Goal: Transaction & Acquisition: Purchase product/service

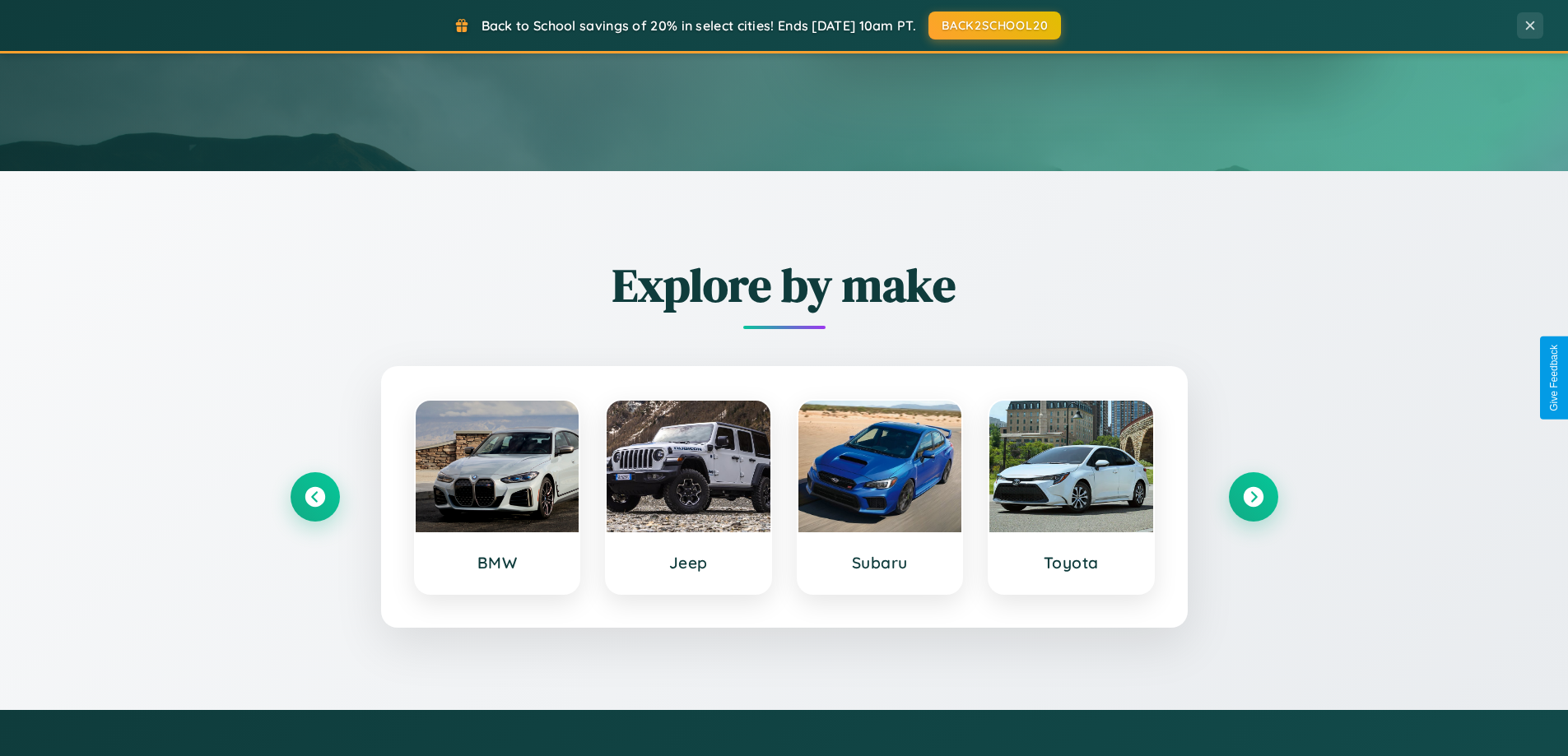
scroll to position [1133, 0]
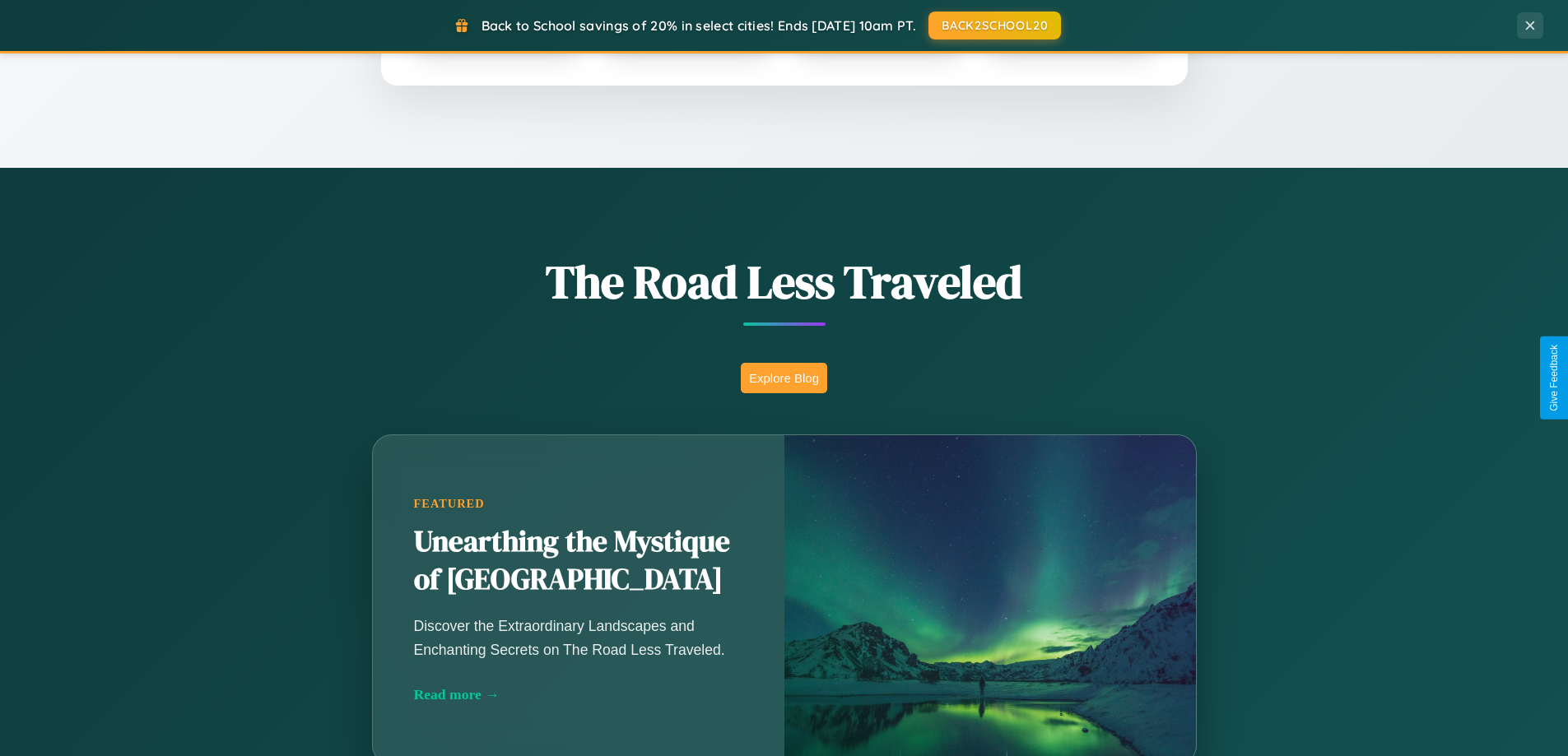
click at [783, 378] on button "Explore Blog" at bounding box center [784, 378] width 86 height 31
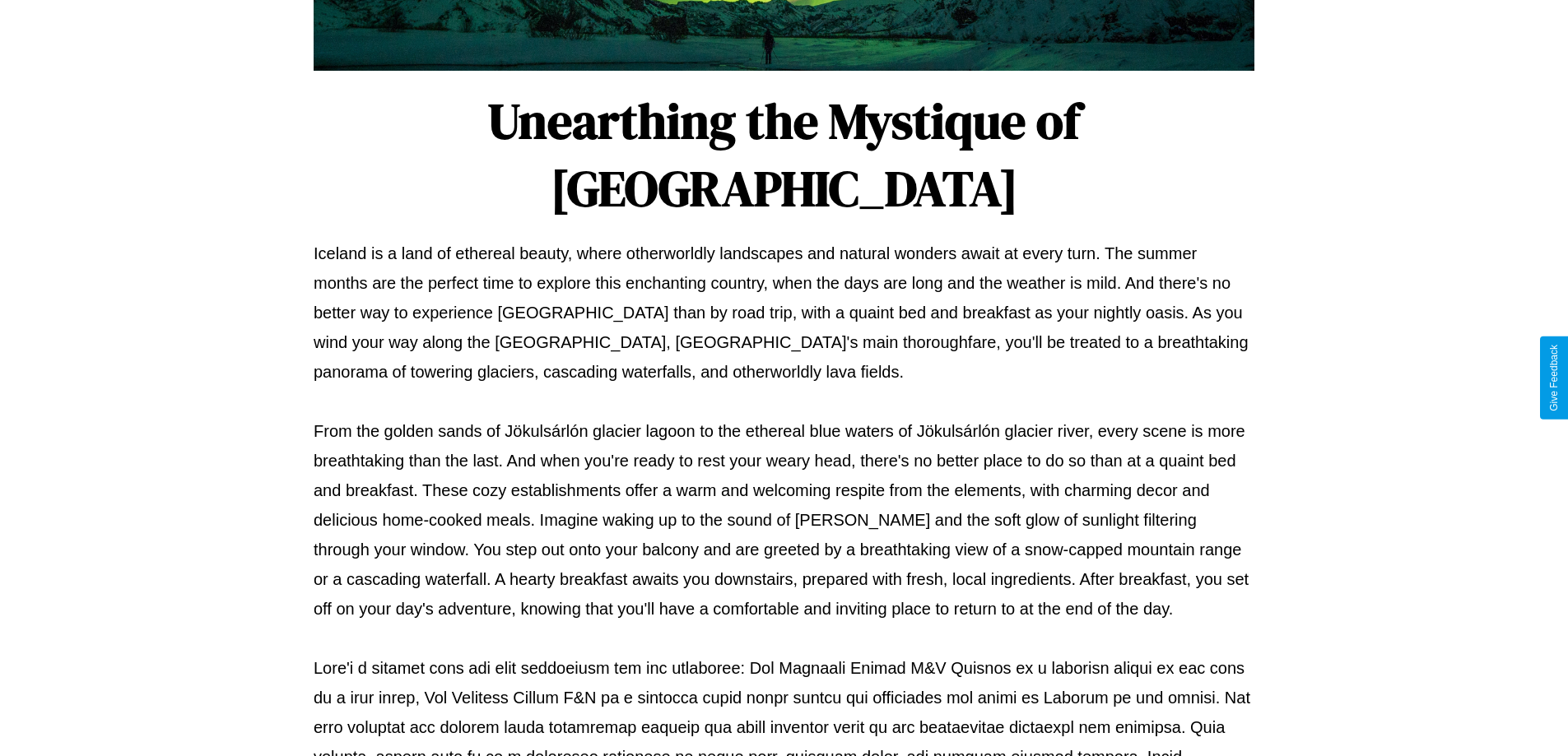
scroll to position [532, 0]
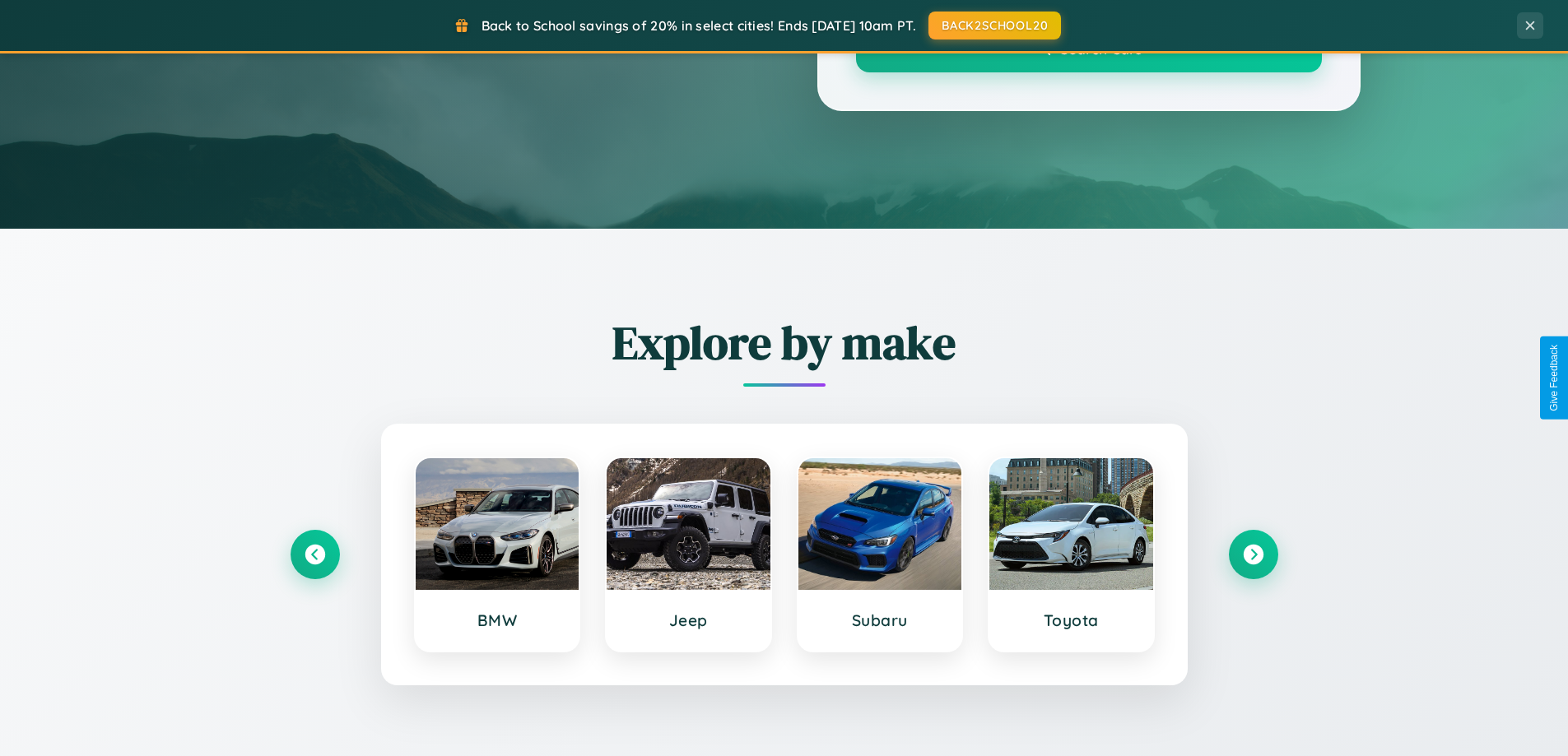
scroll to position [1133, 0]
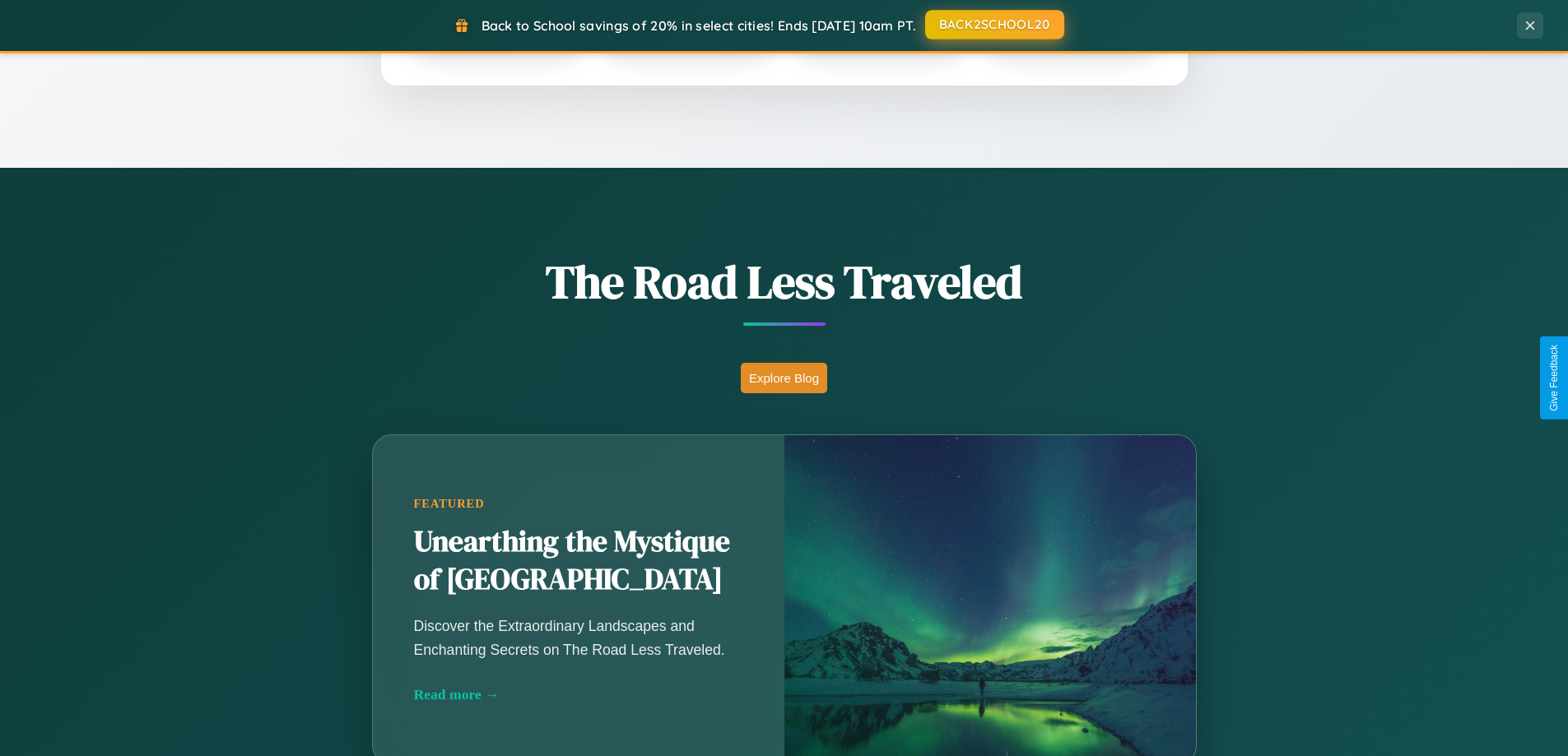
click at [993, 26] on button "BACK2SCHOOL20" at bounding box center [994, 24] width 139 height 30
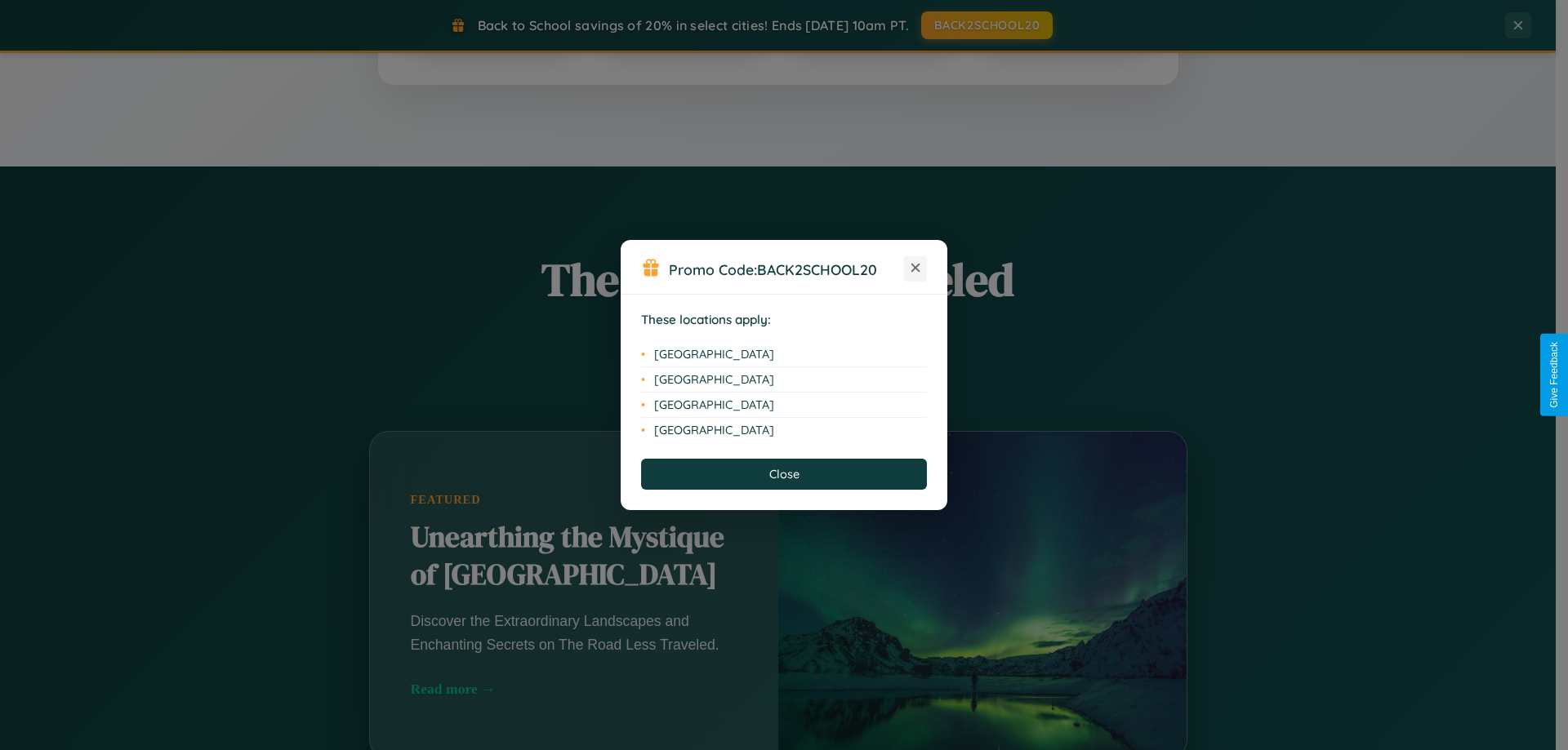
click at [915, 269] on icon at bounding box center [915, 268] width 9 height 9
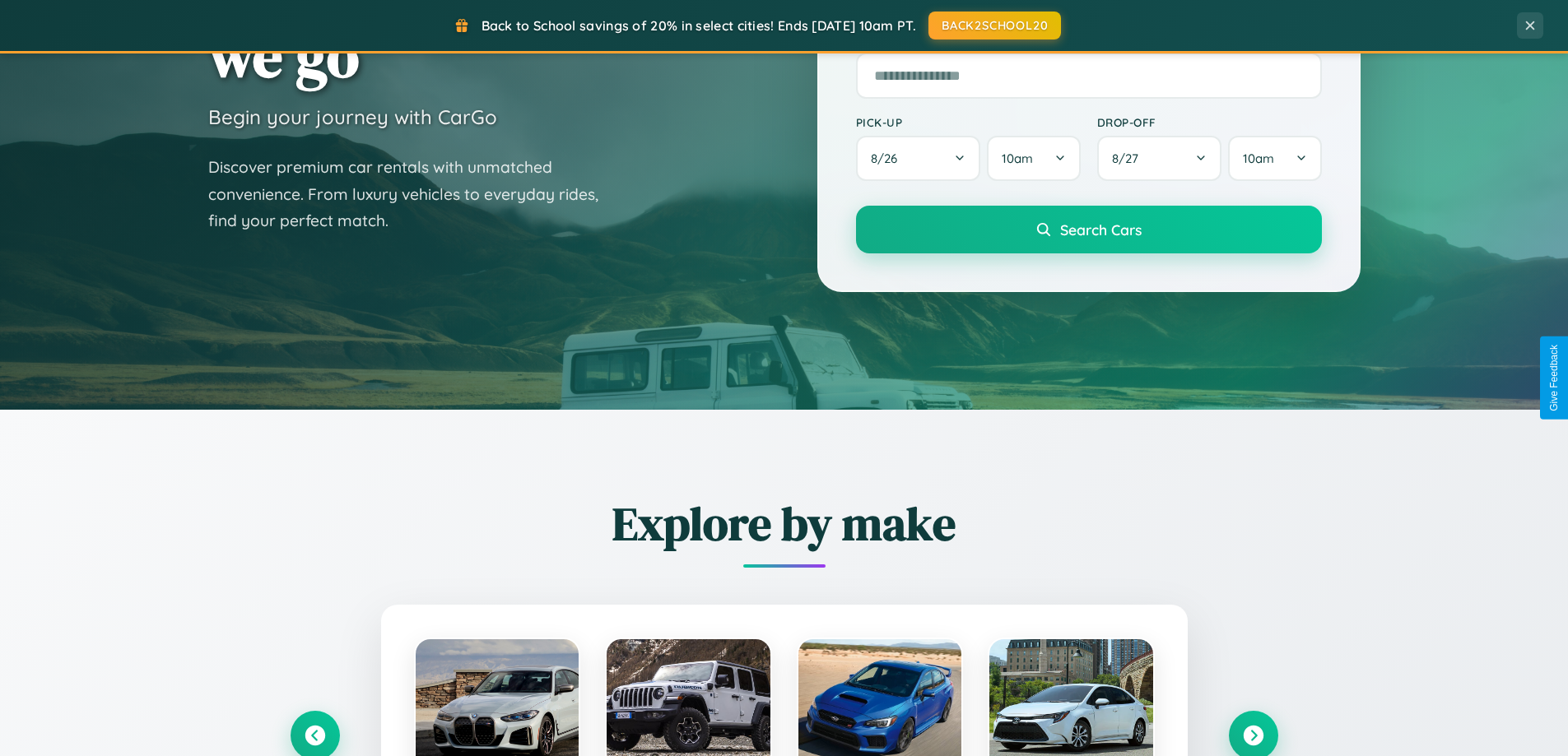
scroll to position [49, 0]
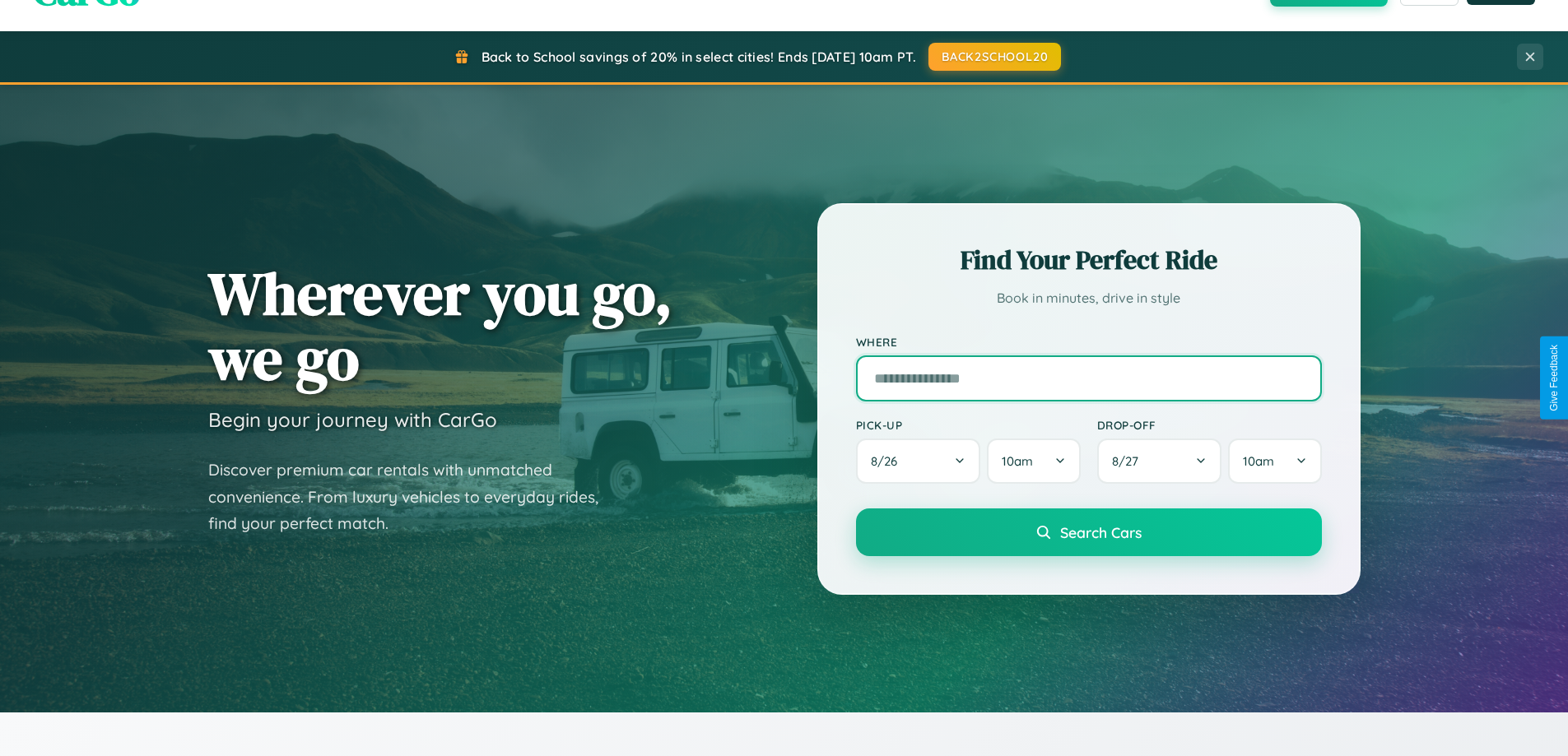
click at [1088, 378] on input "text" at bounding box center [1089, 378] width 466 height 46
type input "**********"
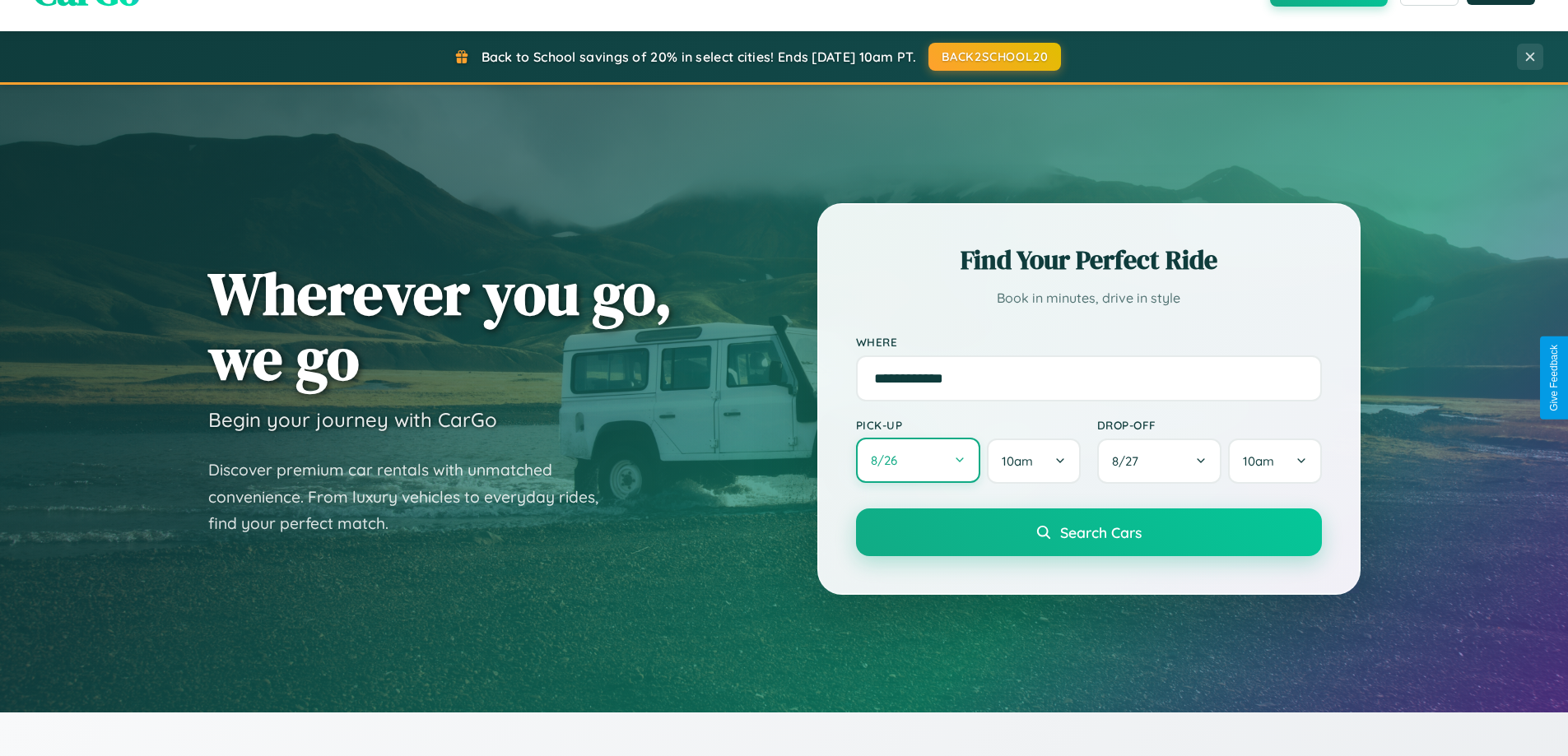
click at [918, 461] on button "8 / 26" at bounding box center [919, 460] width 125 height 45
select select "*"
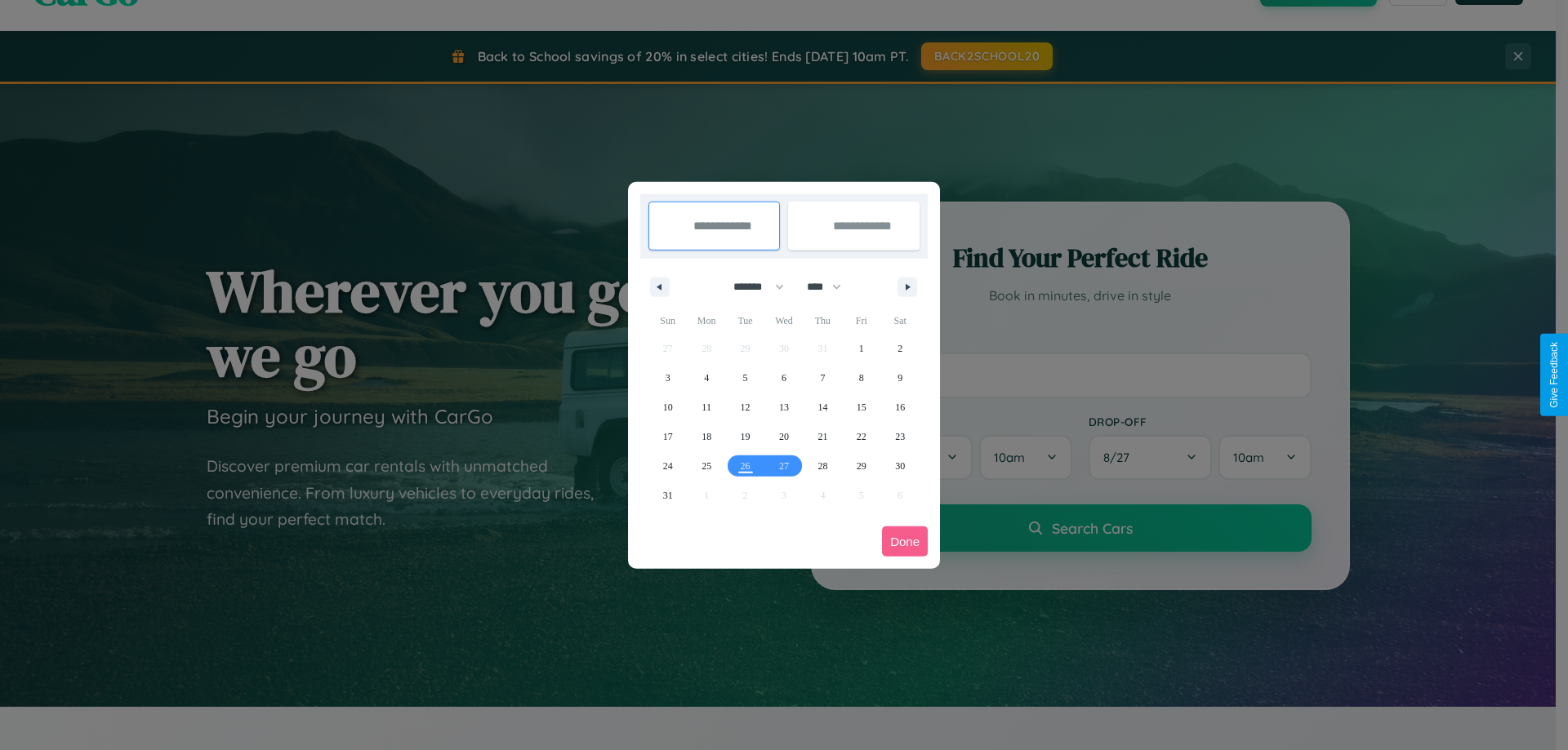
click at [751, 287] on select "******* ******** ***** ***** *** **** **** ****** ********* ******* ******** **…" at bounding box center [755, 287] width 70 height 27
click at [831, 287] on select "**** **** **** **** **** **** **** **** **** **** **** **** **** **** **** ****…" at bounding box center [823, 287] width 49 height 27
select select "****"
click at [900, 436] on span "22" at bounding box center [900, 436] width 10 height 30
type input "**********"
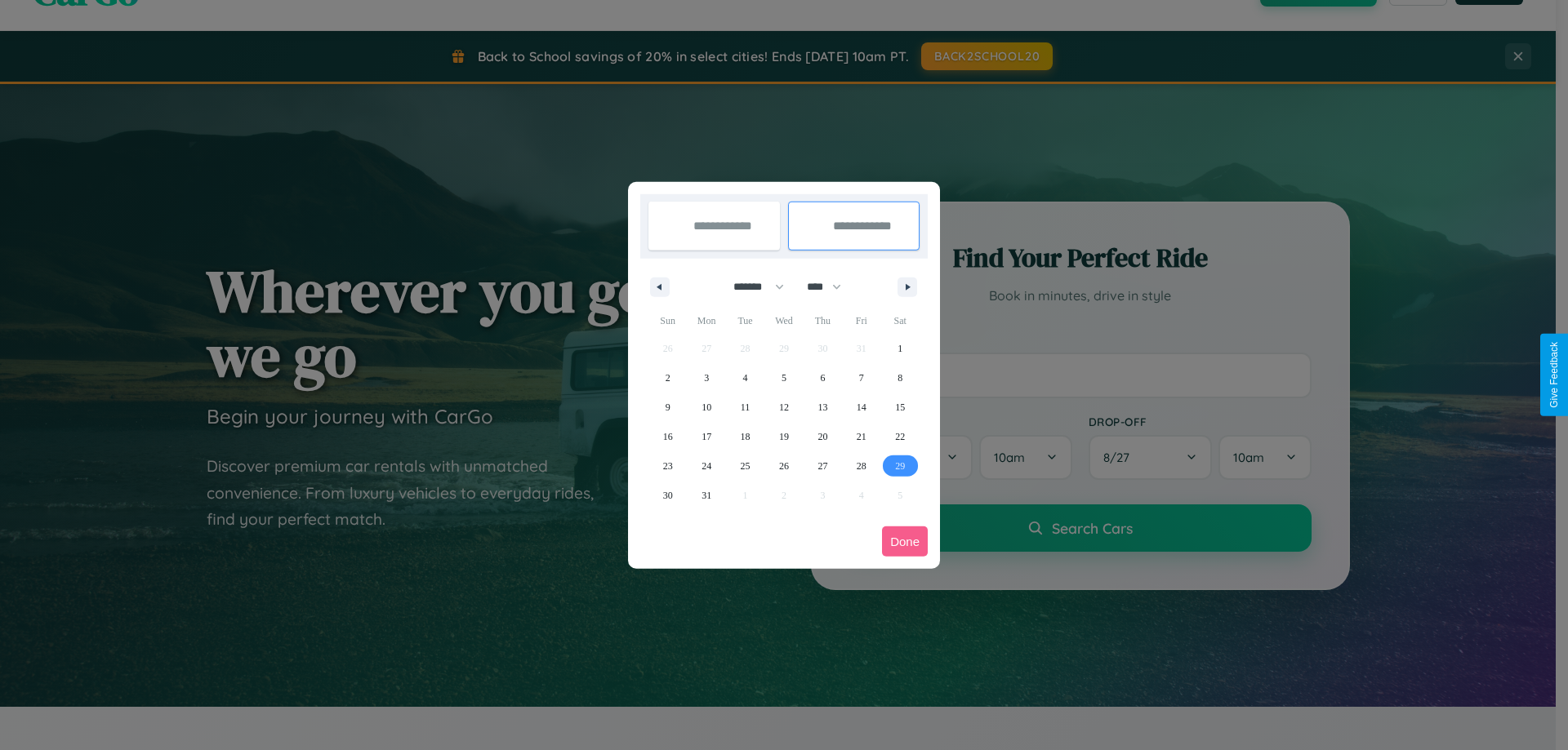
click at [900, 465] on span "29" at bounding box center [900, 466] width 10 height 30
type input "**********"
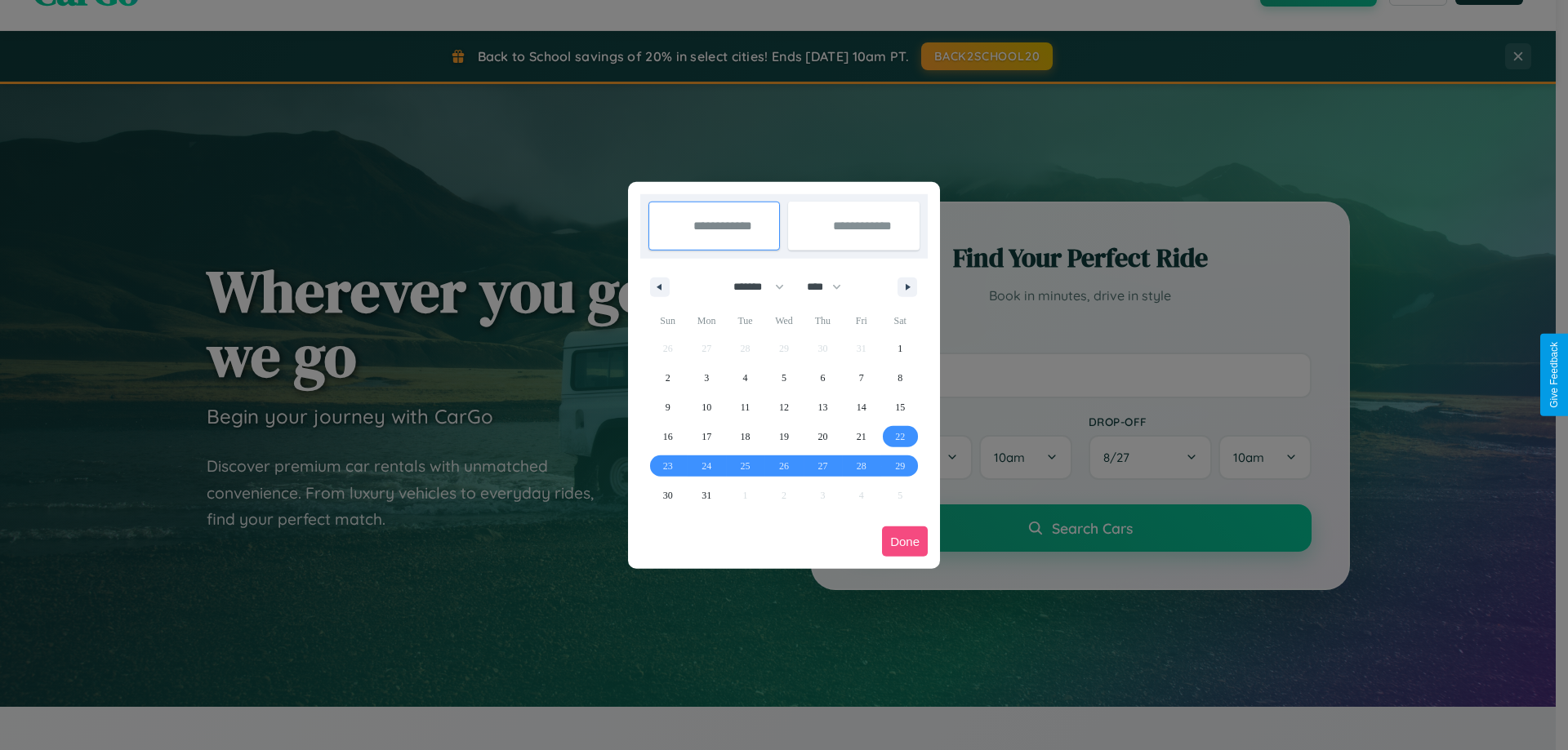
click at [905, 541] on button "Done" at bounding box center [905, 541] width 46 height 30
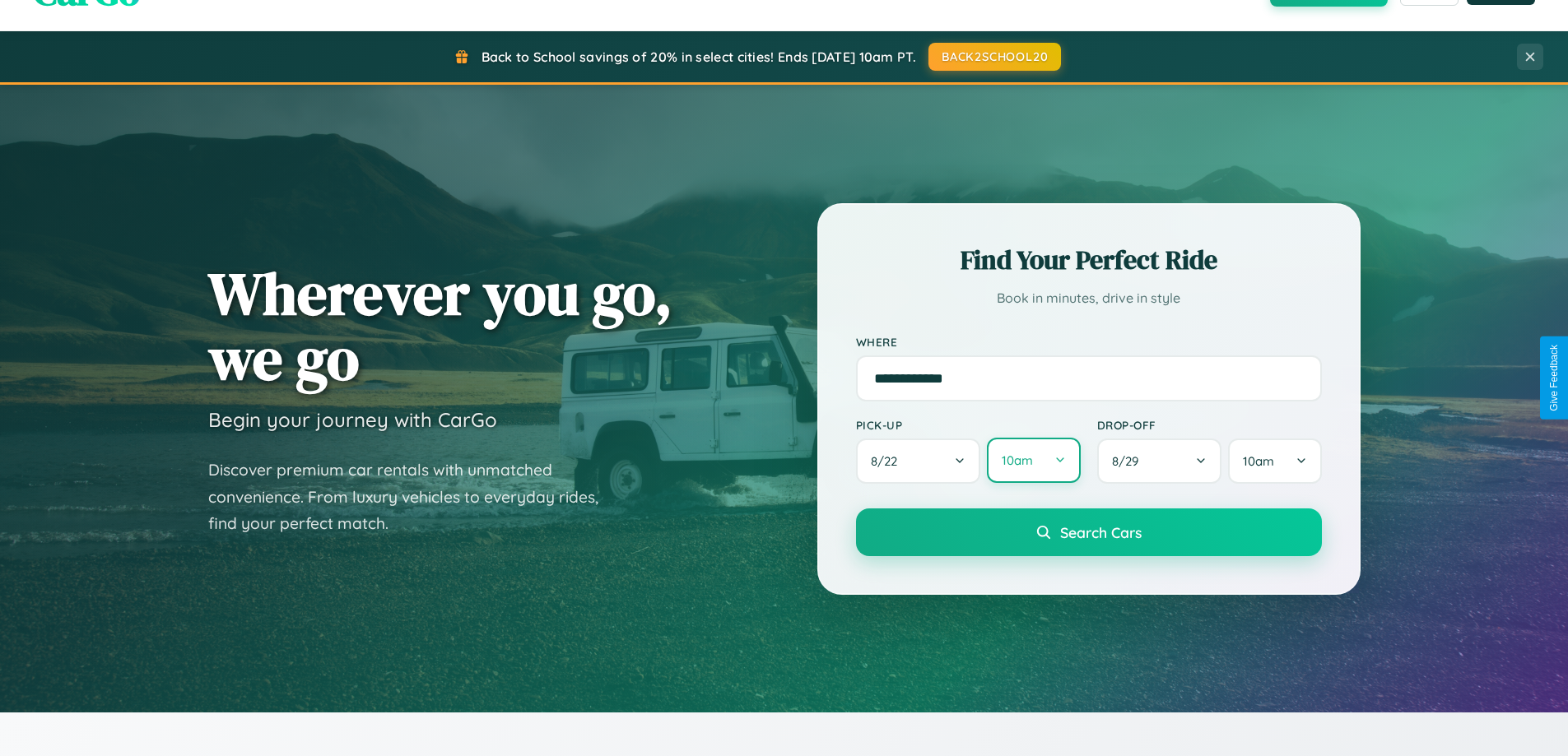
click at [1033, 461] on button "10am" at bounding box center [1033, 460] width 93 height 45
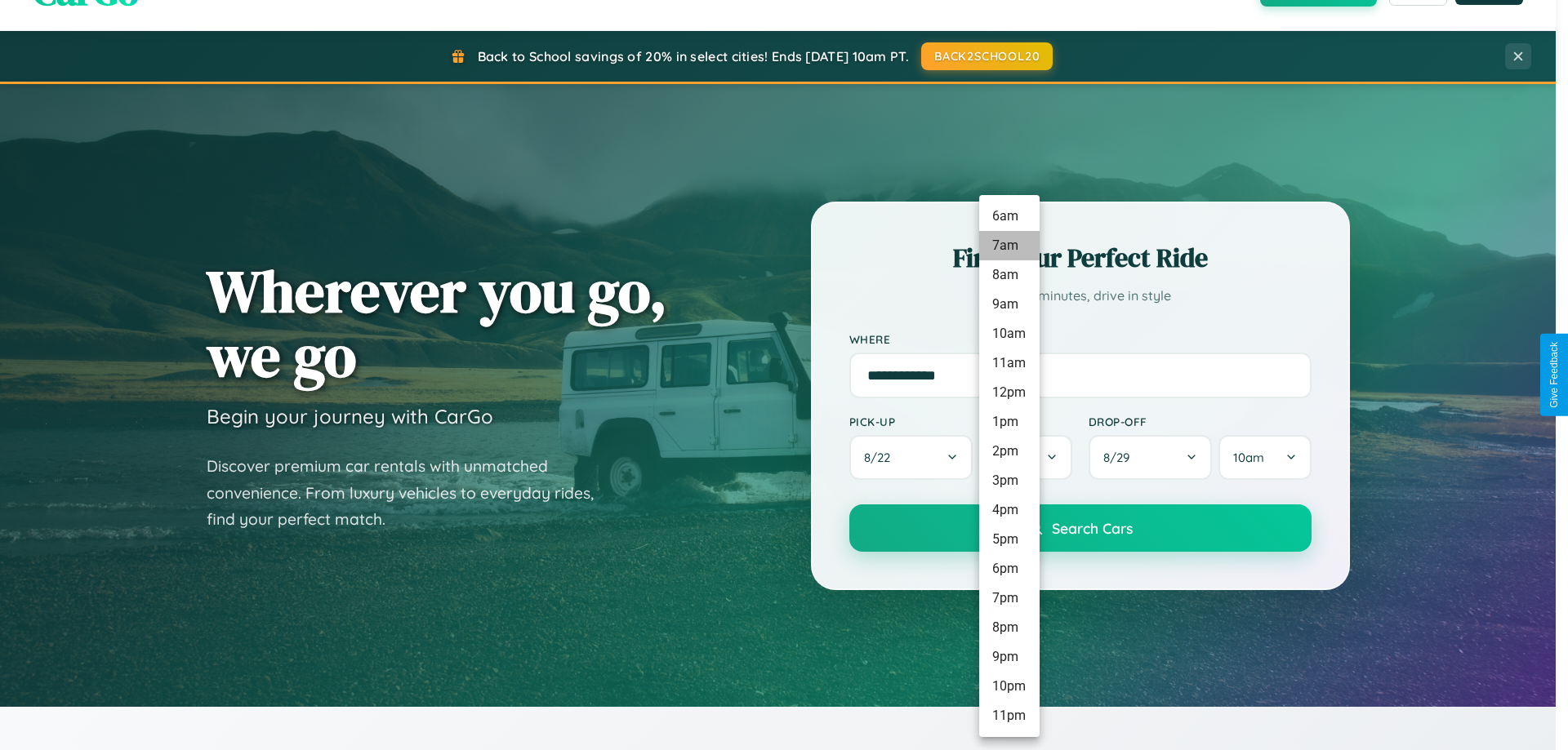
click at [1008, 246] on li "7am" at bounding box center [1008, 245] width 60 height 30
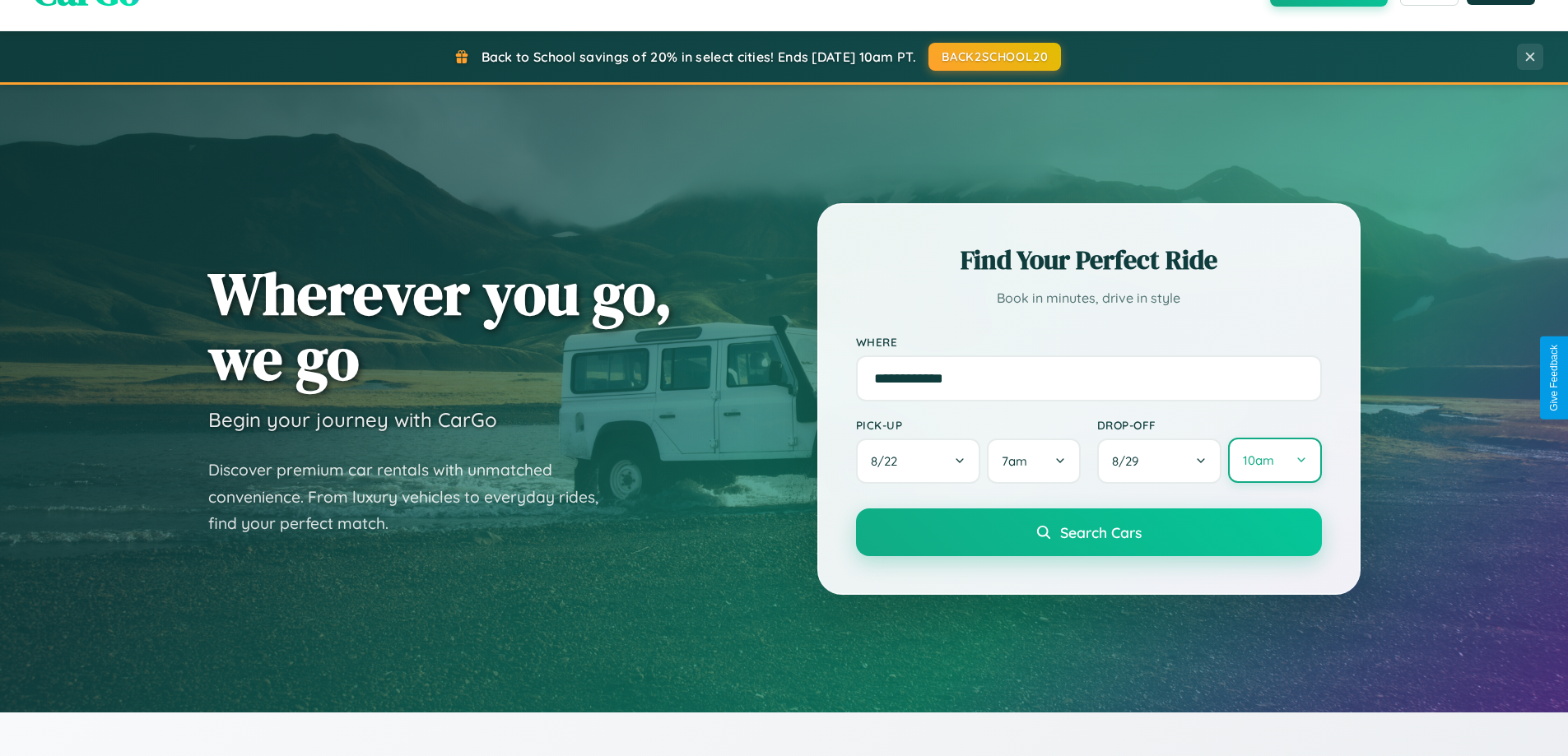
click at [1274, 462] on button "10am" at bounding box center [1274, 460] width 93 height 45
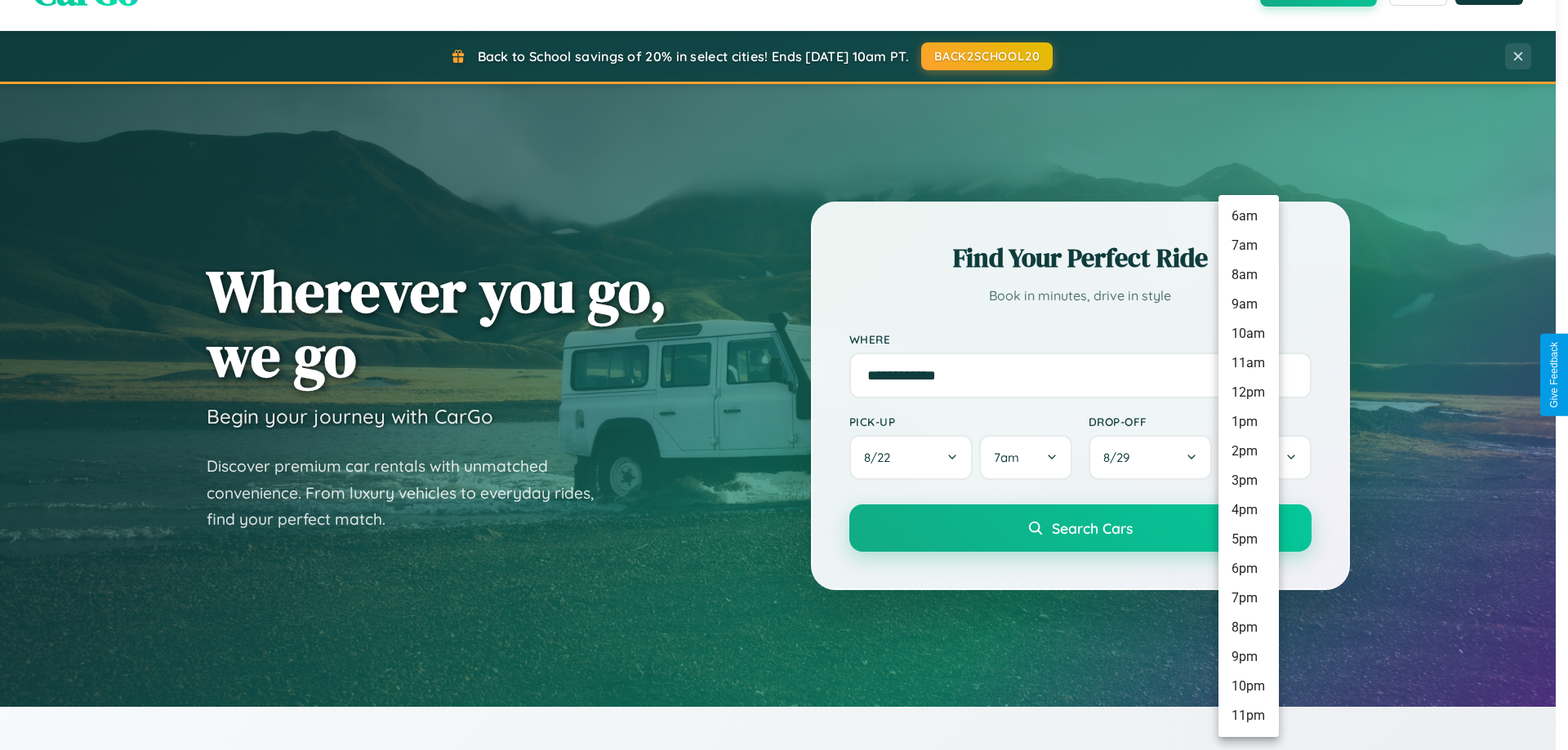
click at [1248, 422] on li "1pm" at bounding box center [1248, 421] width 60 height 30
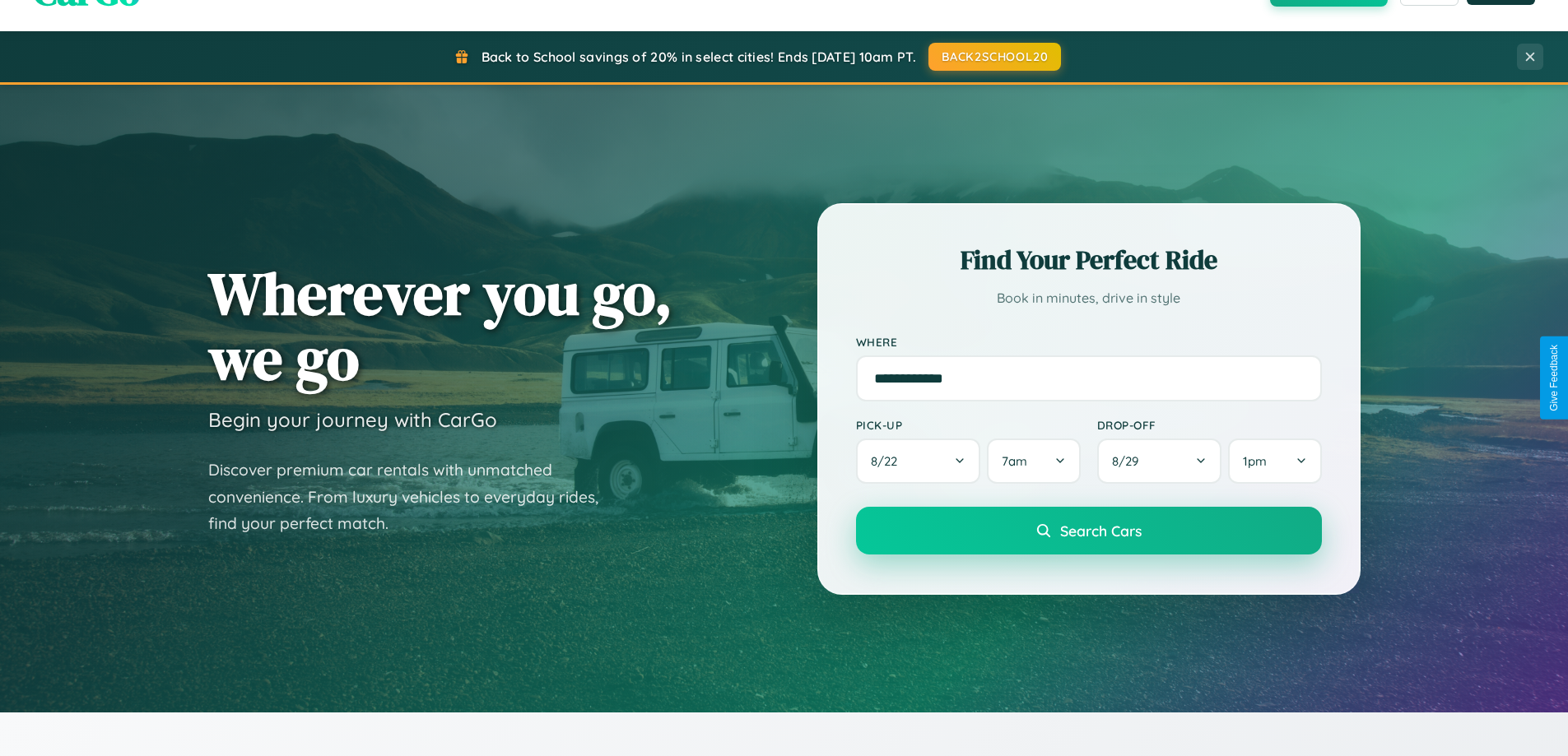
click at [1088, 532] on span "Search Cars" at bounding box center [1100, 530] width 82 height 18
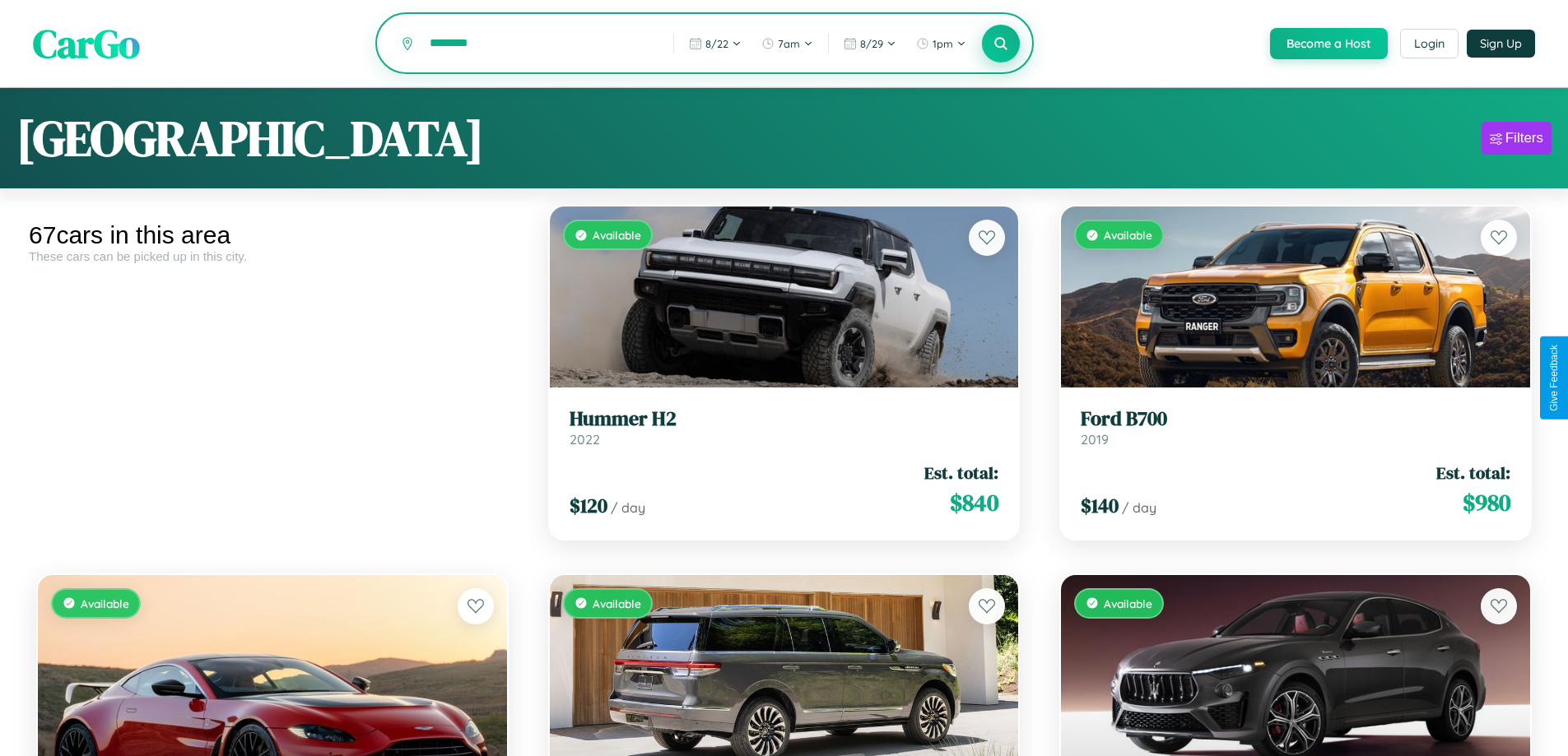
type input "********"
click at [1000, 44] on icon at bounding box center [1001, 43] width 15 height 15
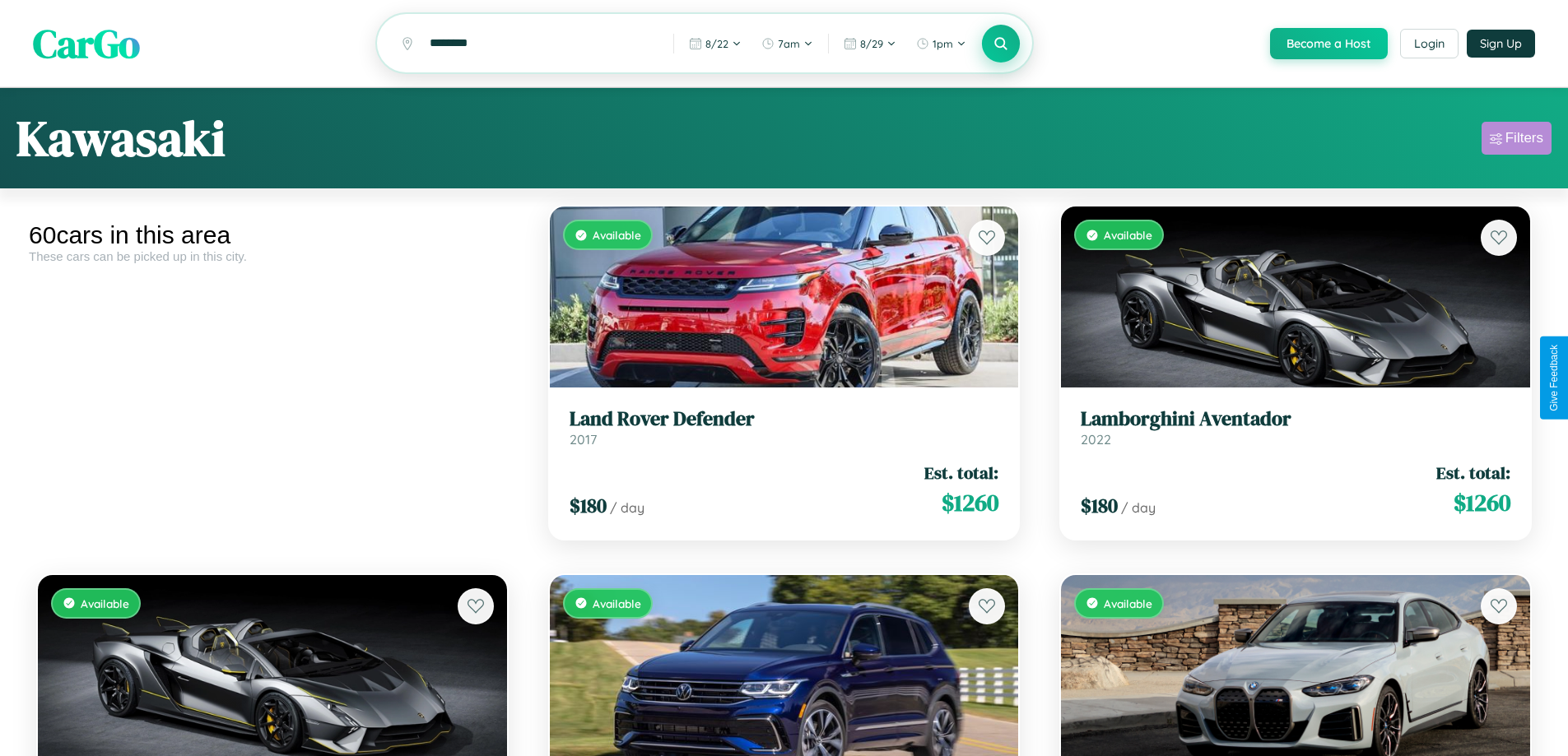
click at [1516, 140] on div "Filters" at bounding box center [1524, 137] width 37 height 16
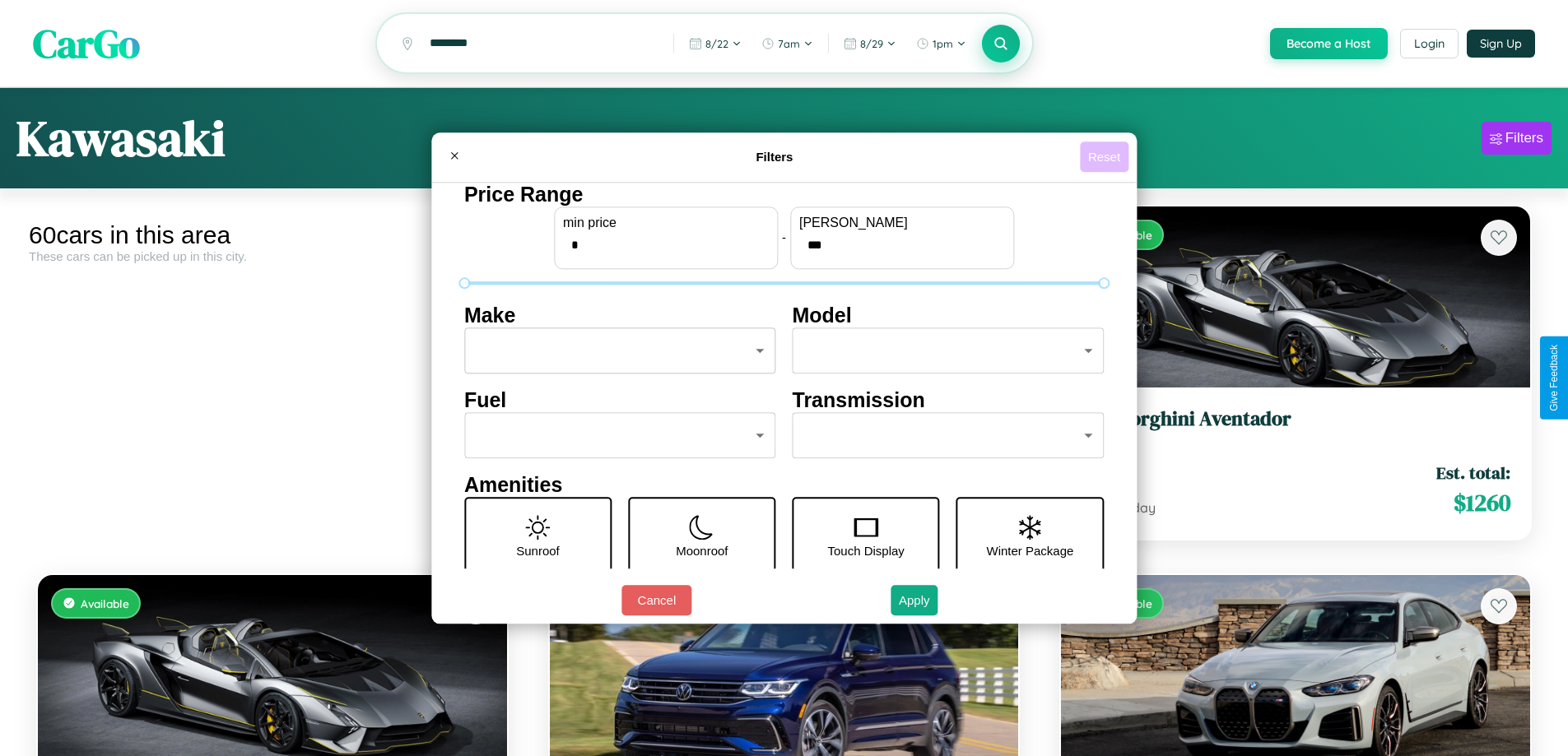
click at [1106, 157] on button "Reset" at bounding box center [1104, 157] width 49 height 31
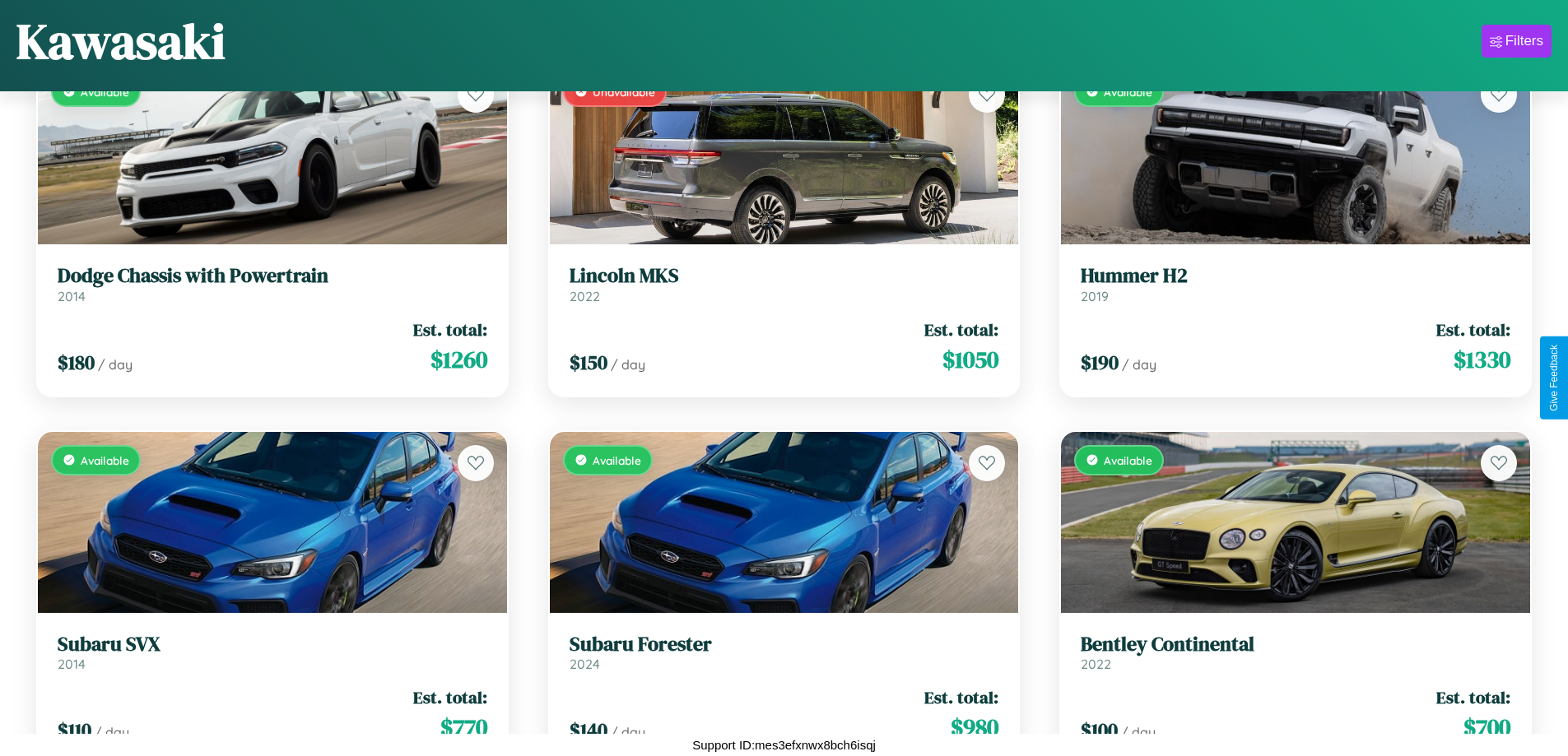
scroll to position [3548, 0]
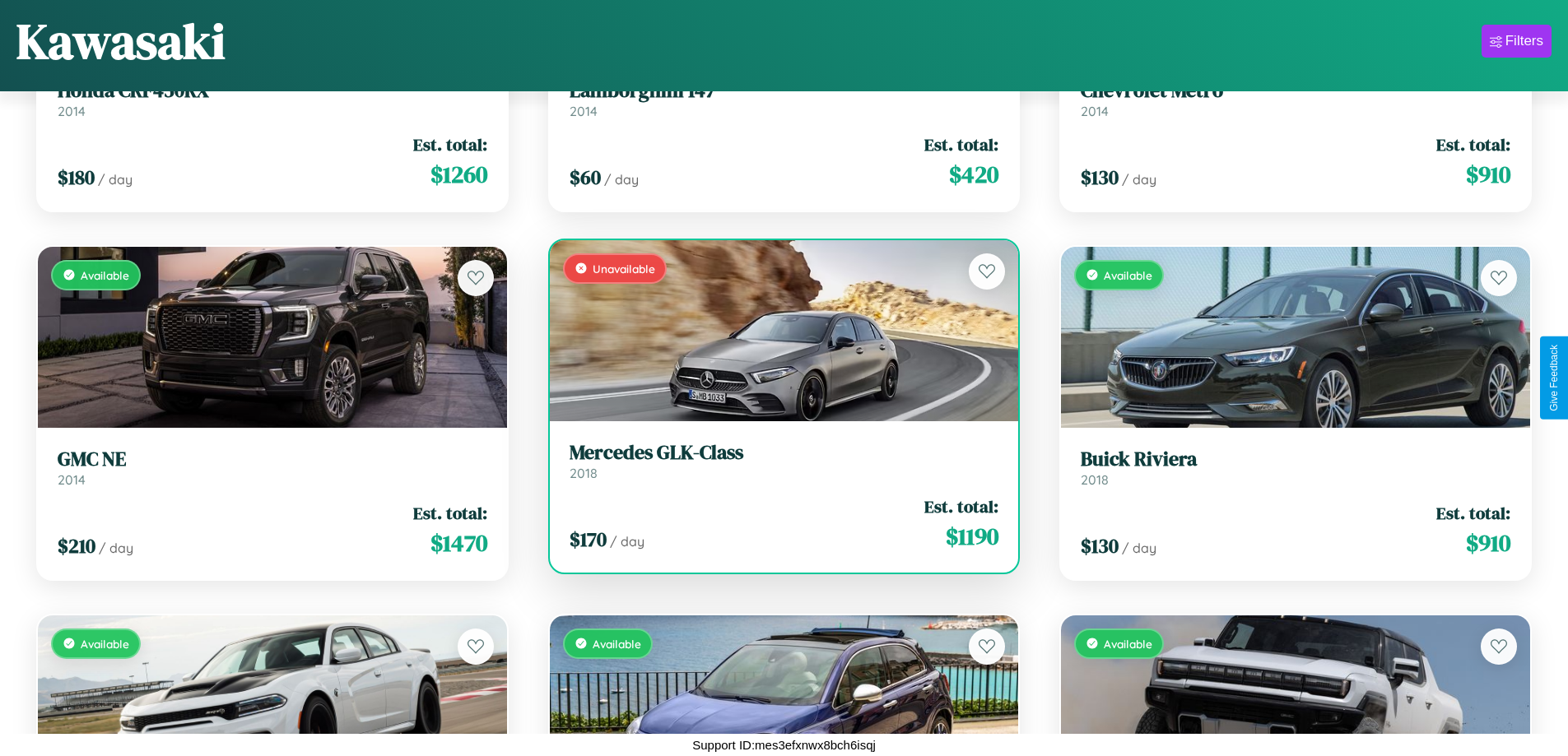
click at [777, 464] on link "Mercedes GLK-Class 2018" at bounding box center [784, 461] width 429 height 40
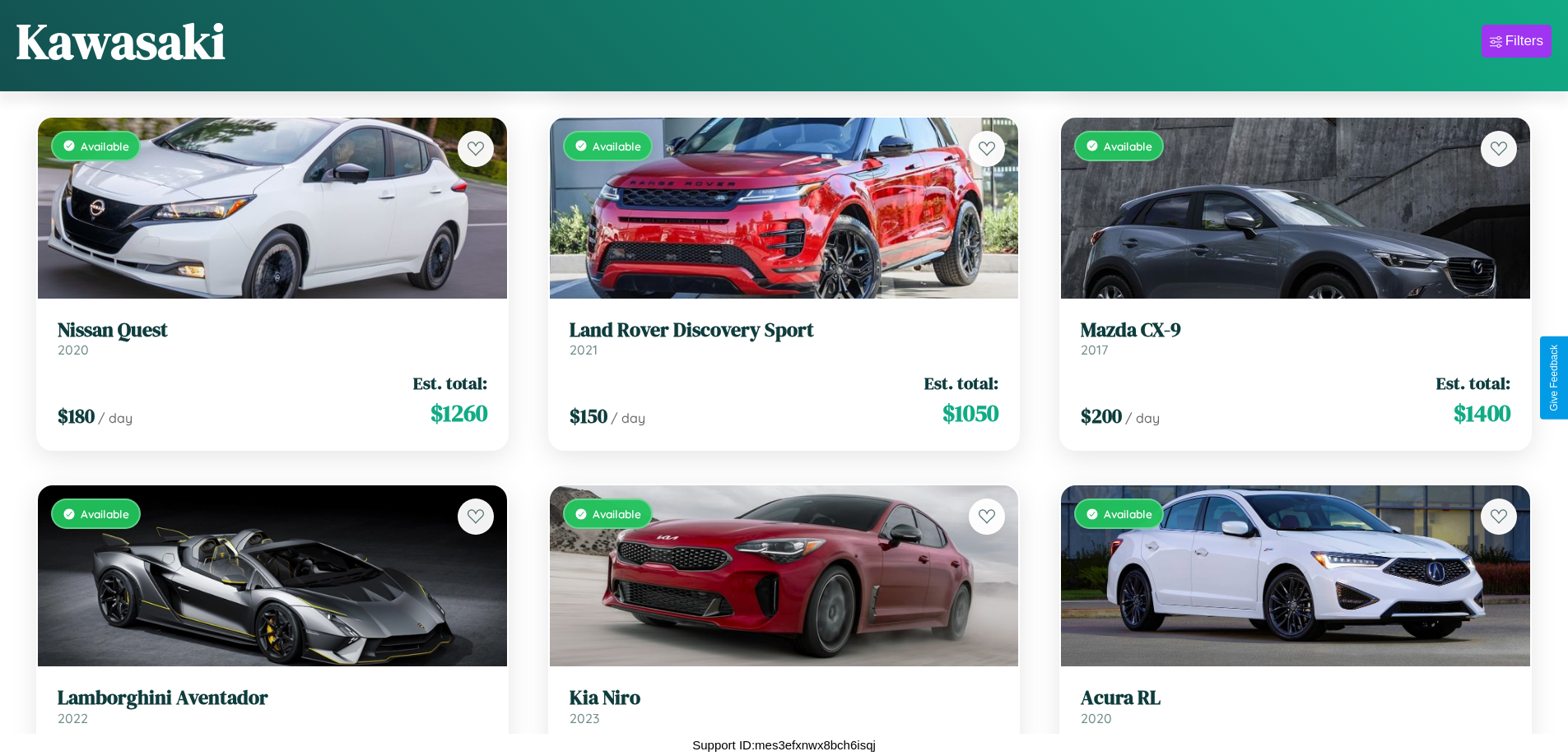
scroll to position [968, 0]
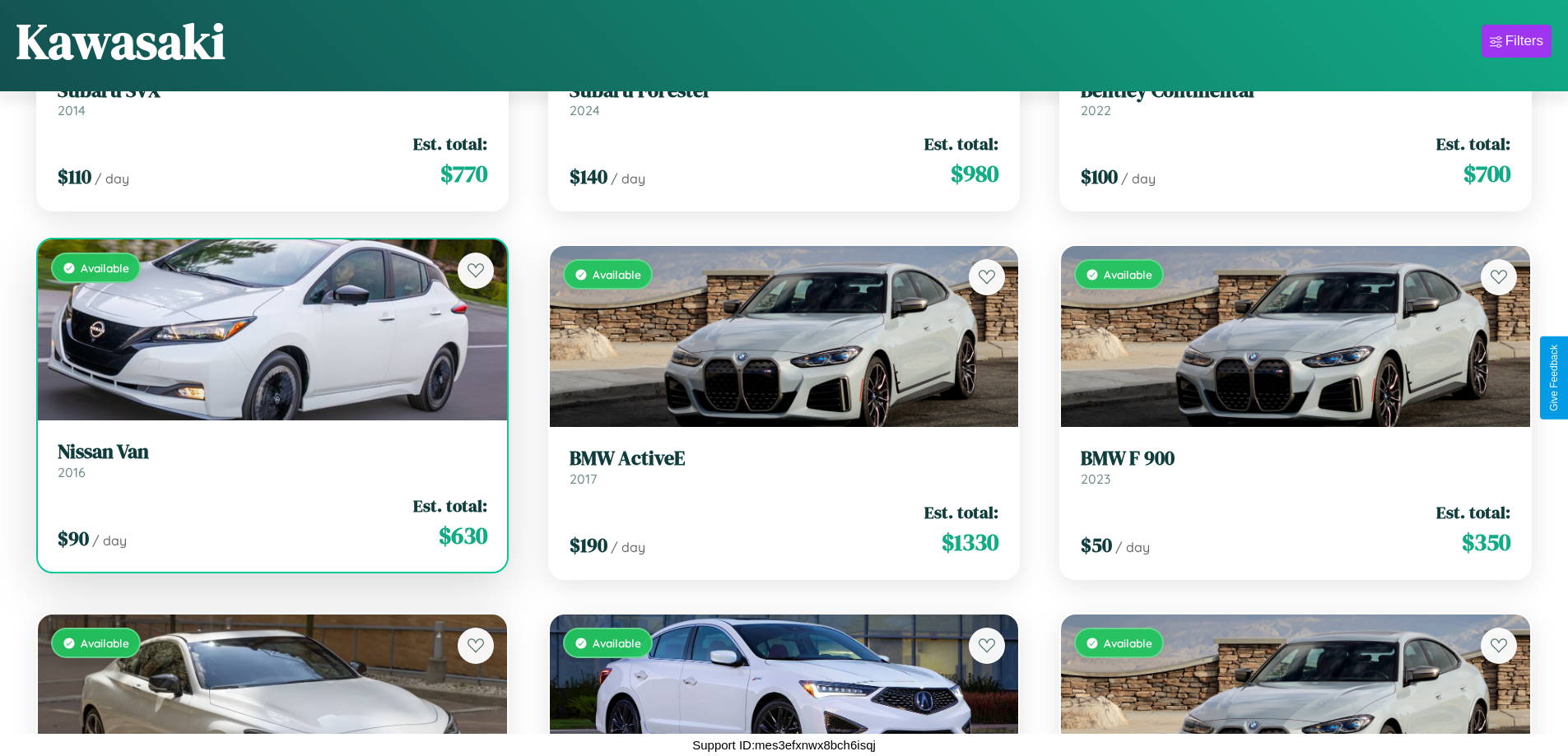
click at [270, 336] on div "Available" at bounding box center [272, 329] width 469 height 181
click at [270, 329] on div "Available" at bounding box center [272, 329] width 469 height 181
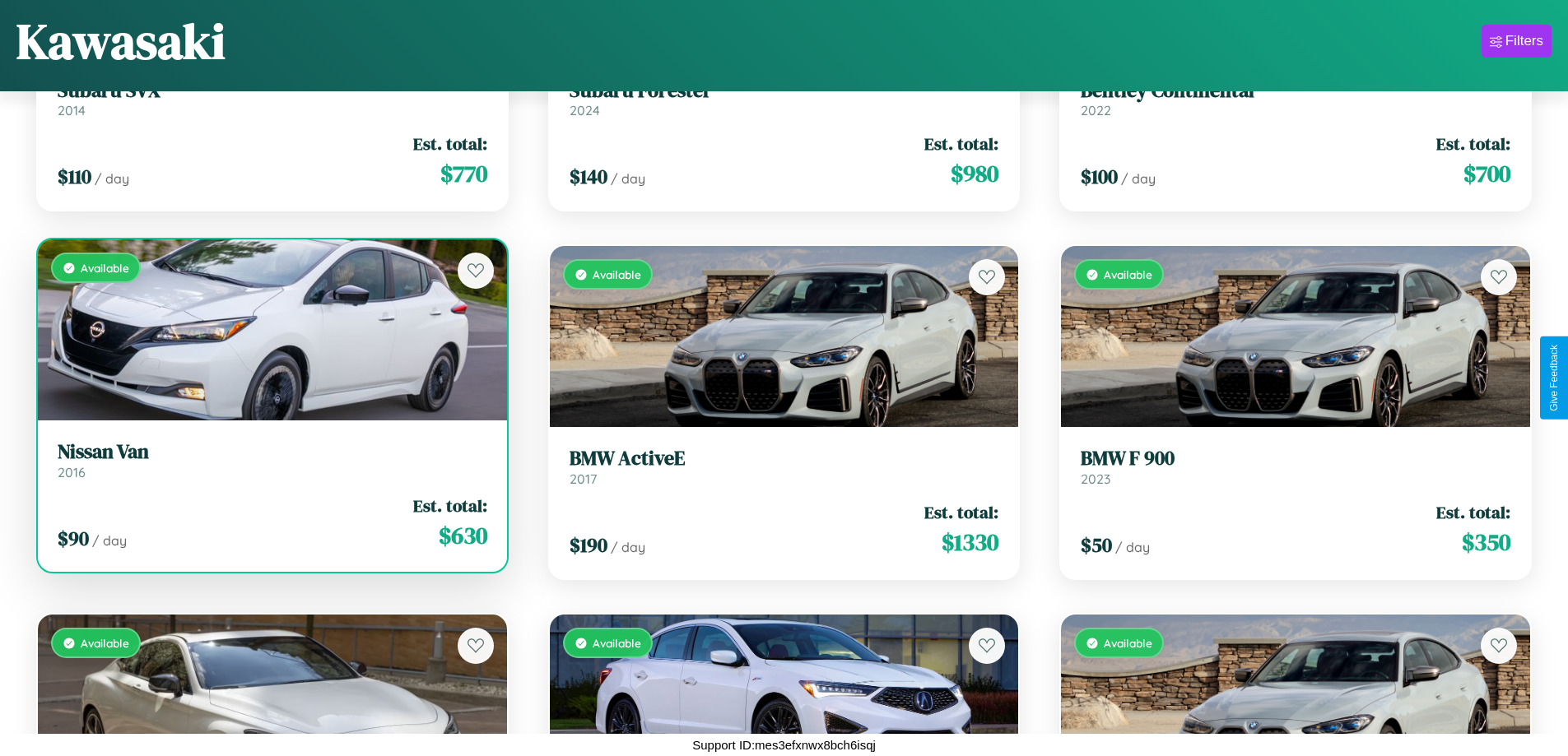
click at [270, 329] on div "Available" at bounding box center [272, 329] width 469 height 181
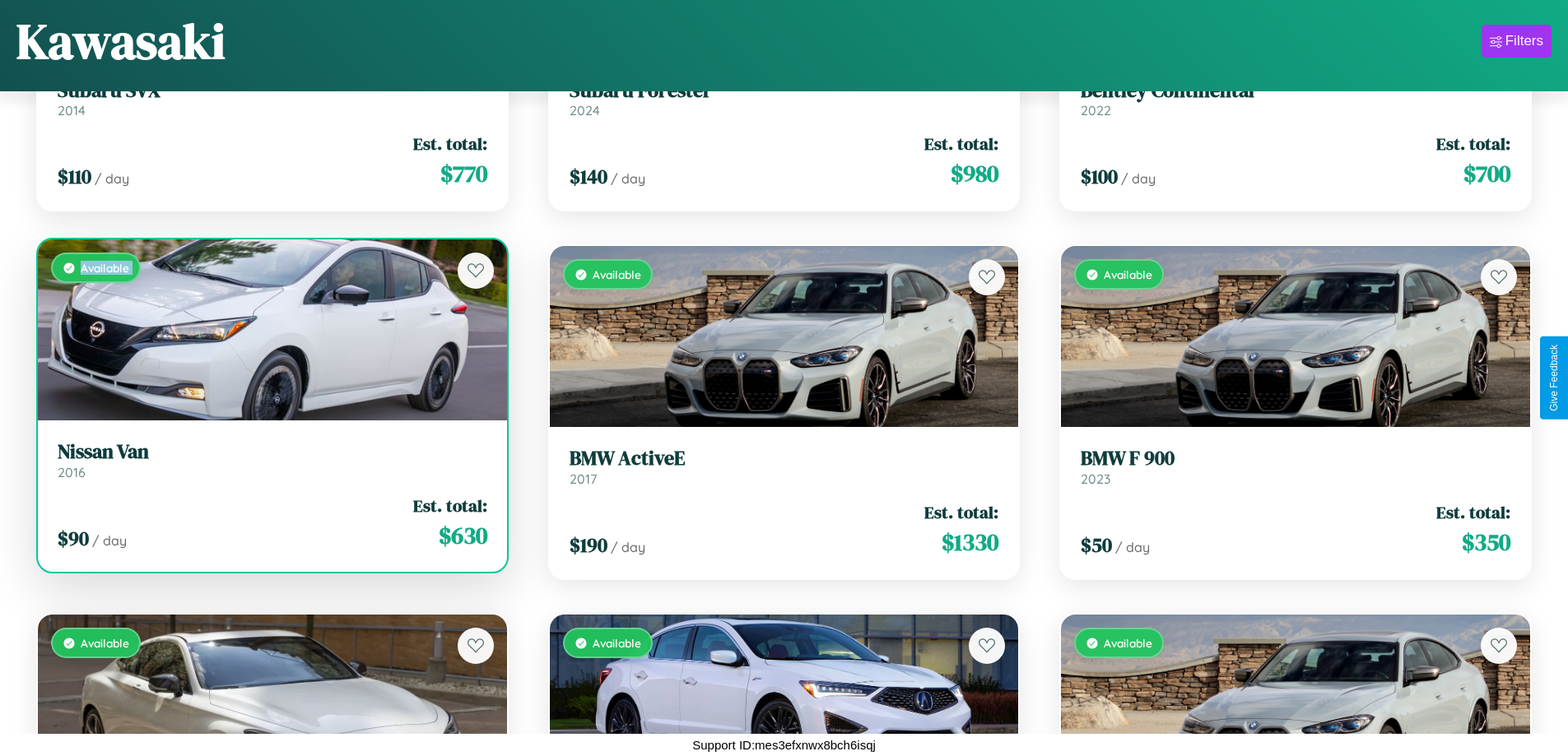
click at [270, 329] on div "Available" at bounding box center [272, 329] width 469 height 181
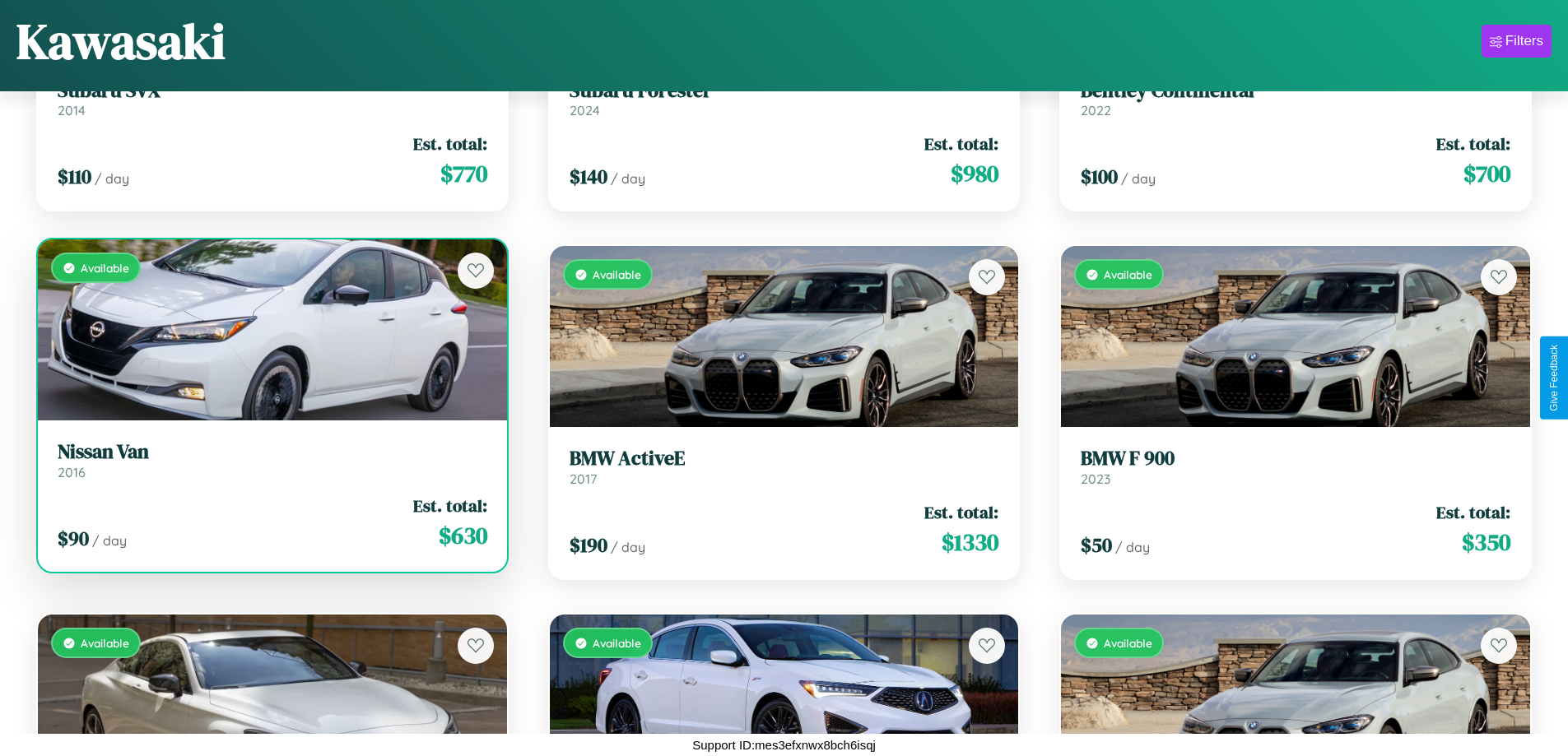
click at [270, 329] on div "Available" at bounding box center [272, 329] width 469 height 181
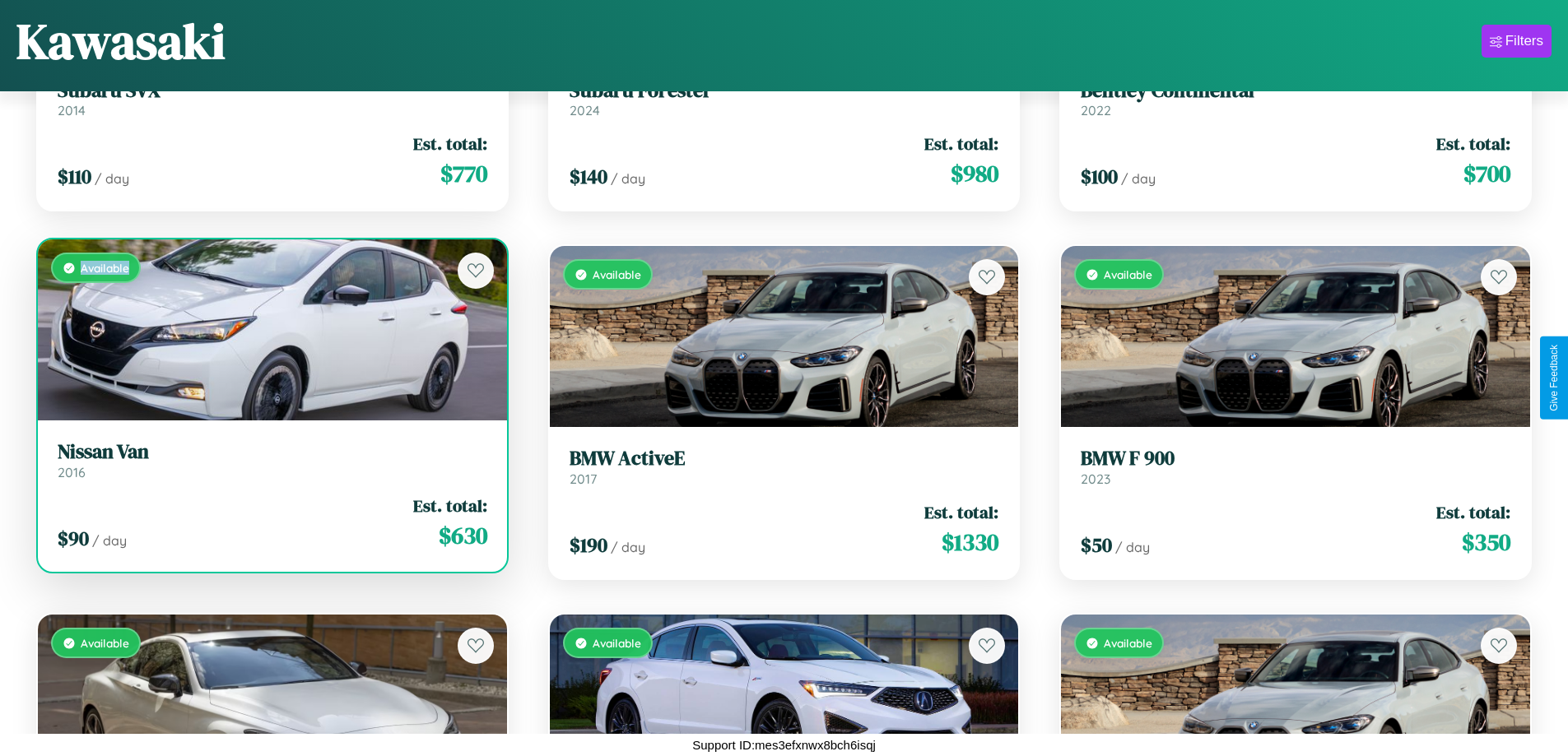
click at [270, 329] on div "Available" at bounding box center [272, 329] width 469 height 181
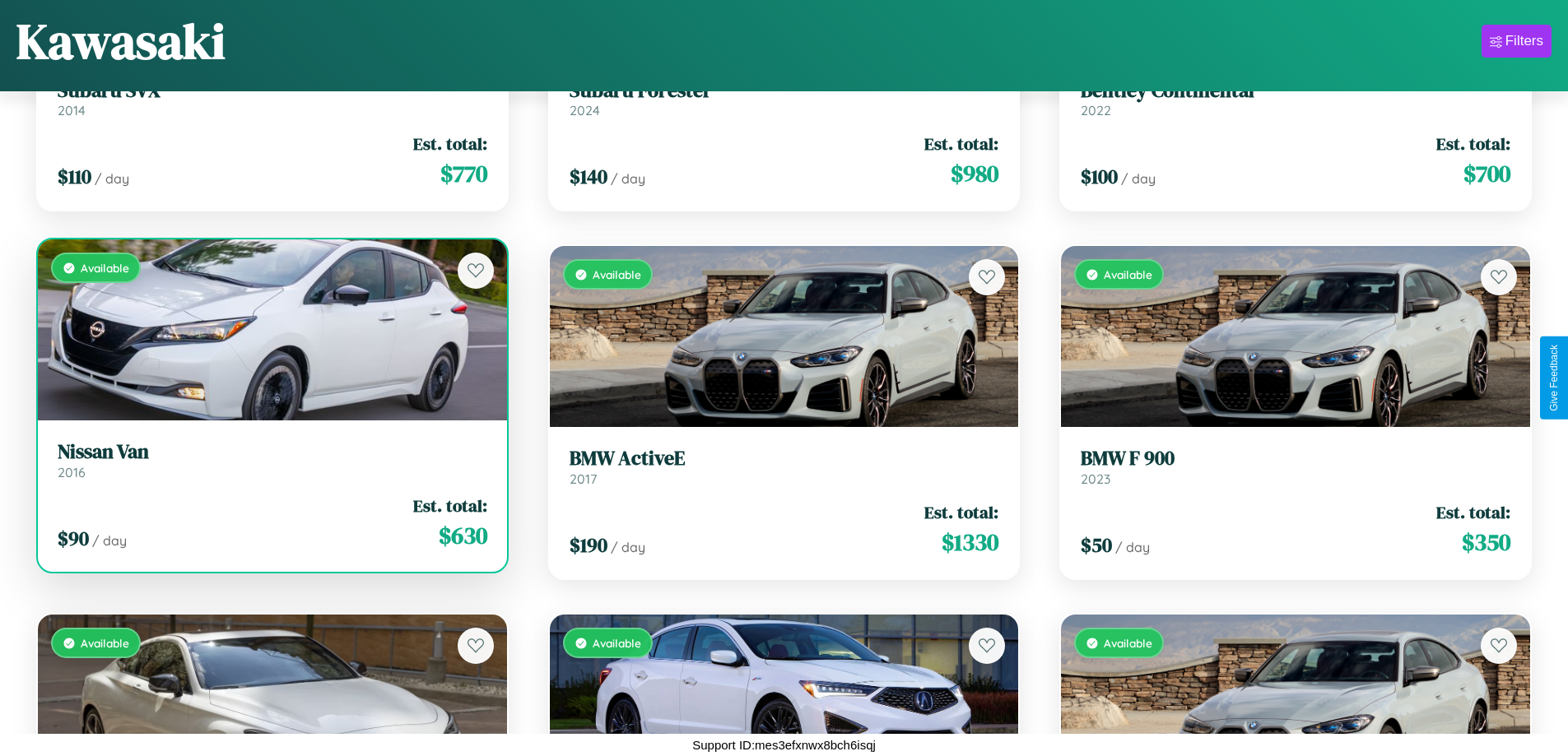
click at [270, 460] on h3 "Nissan Van" at bounding box center [272, 451] width 429 height 24
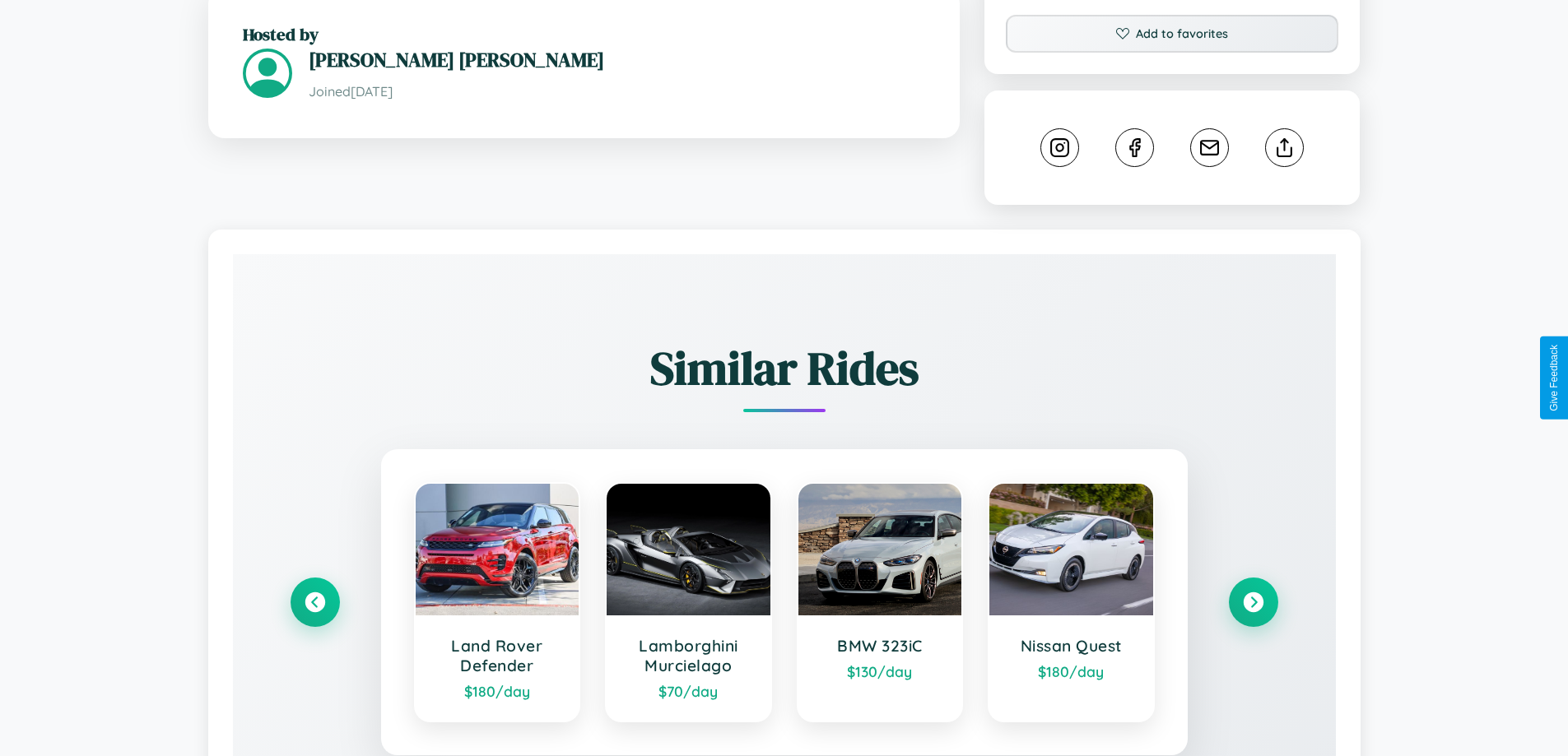
scroll to position [966, 0]
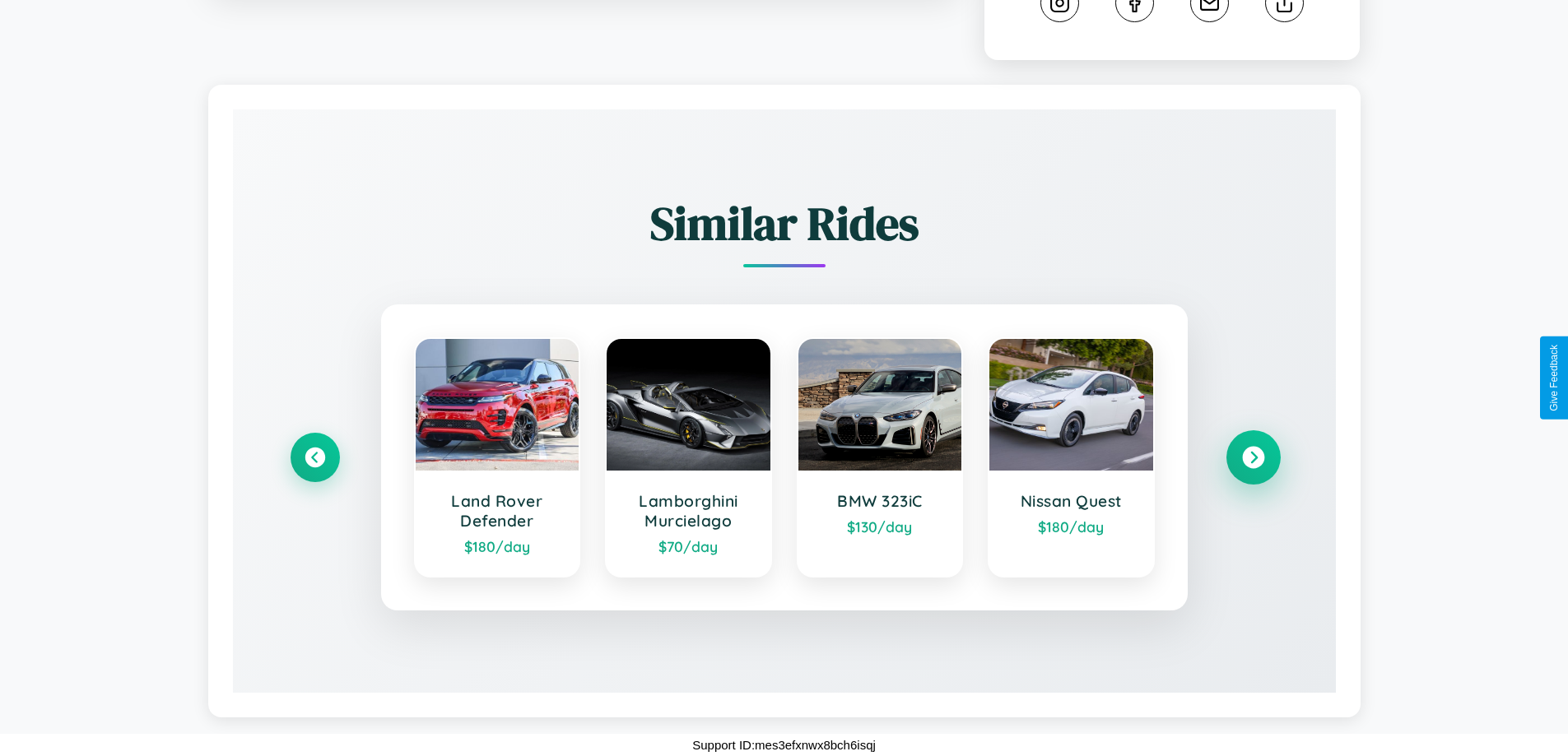
click at [1253, 456] on icon at bounding box center [1253, 457] width 22 height 22
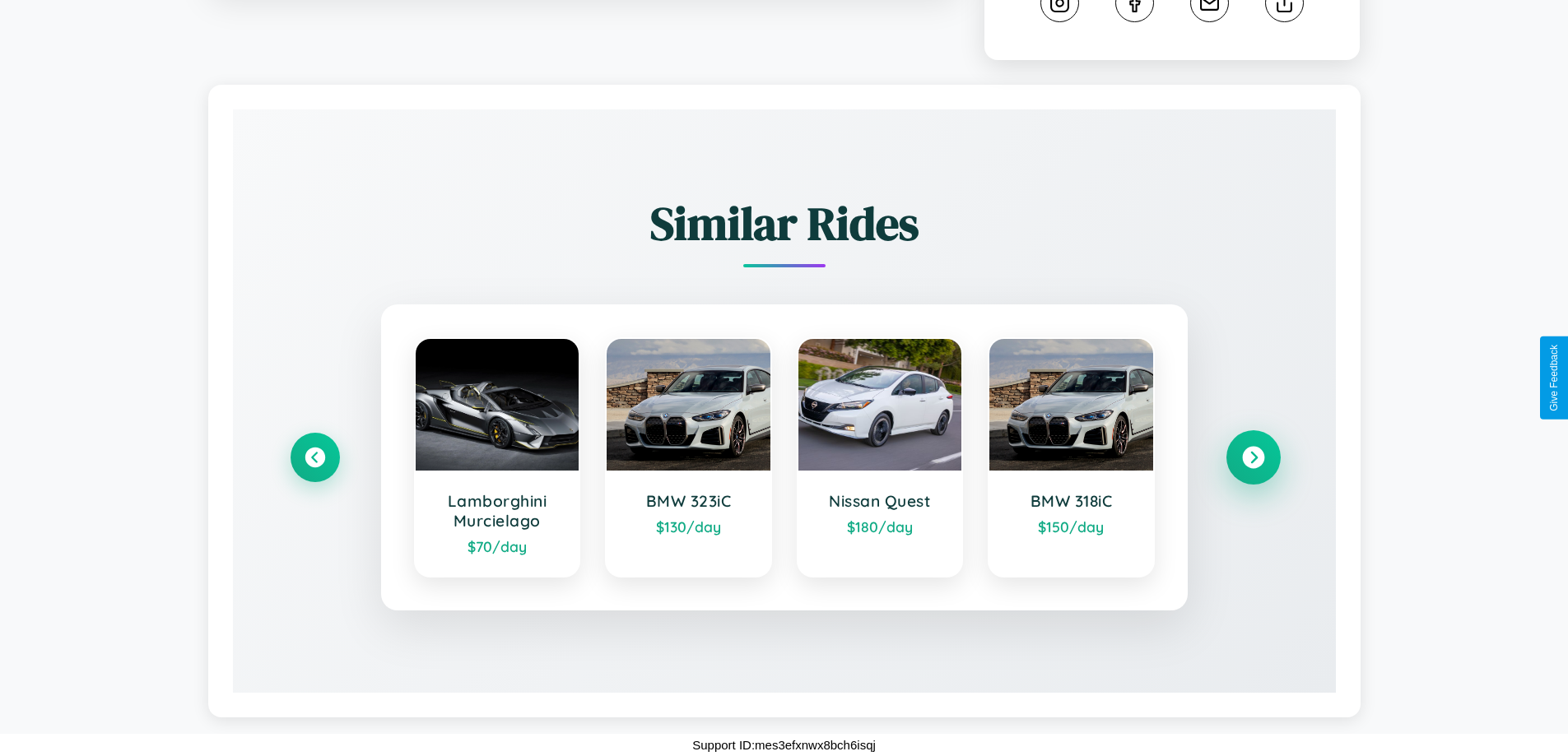
click at [1253, 457] on icon at bounding box center [1253, 457] width 22 height 22
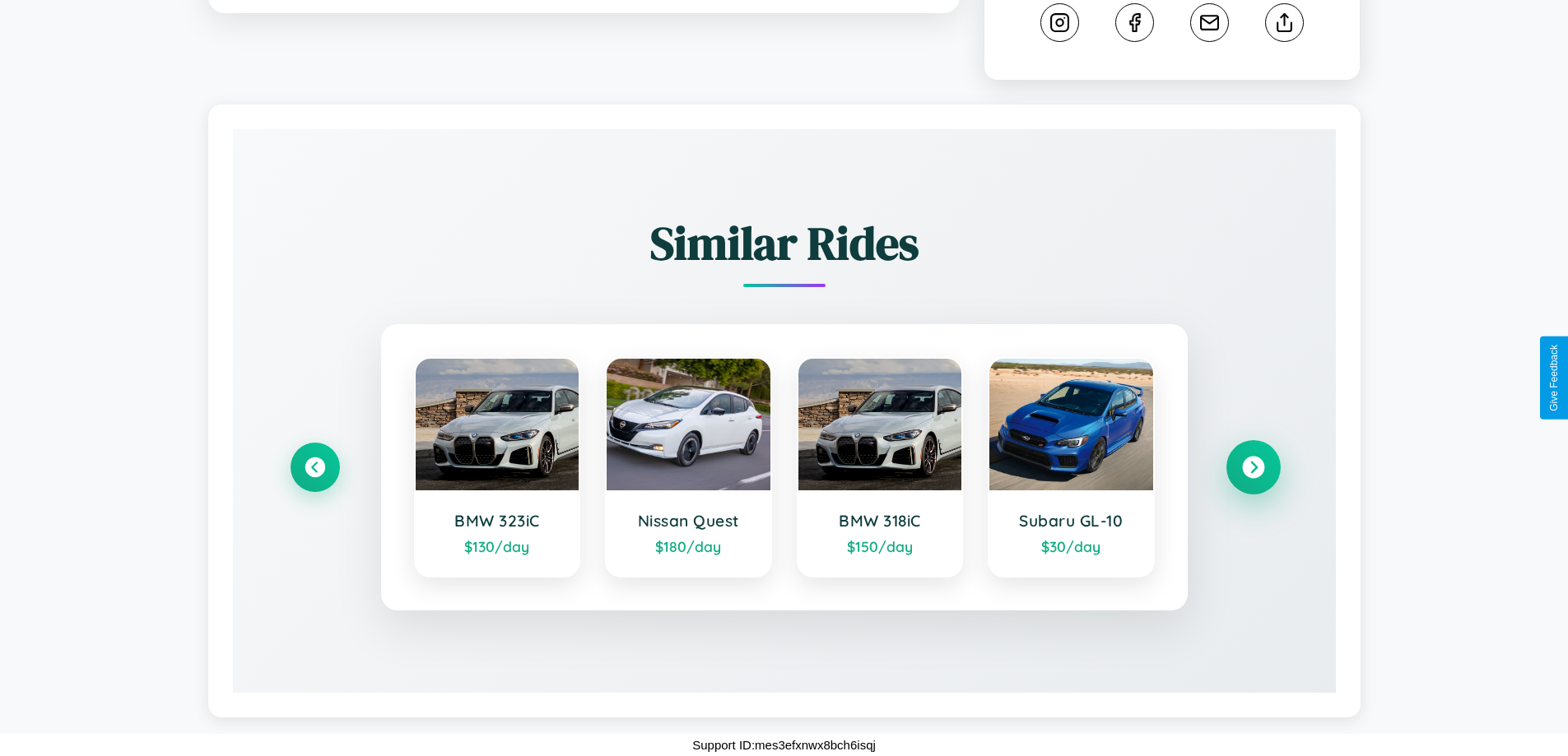
scroll to position [947, 0]
click at [1253, 468] on icon at bounding box center [1253, 467] width 22 height 22
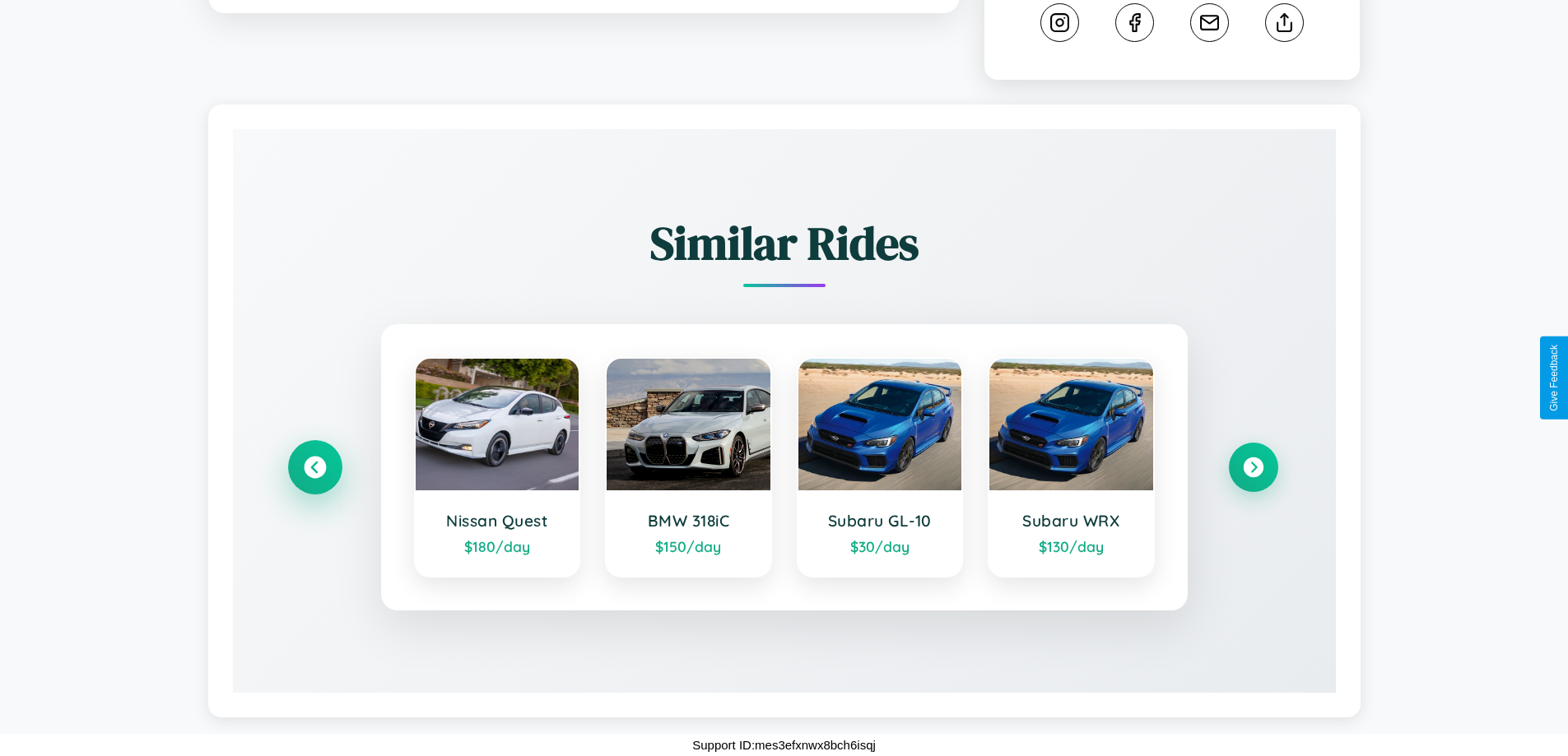
click at [314, 468] on icon at bounding box center [314, 467] width 22 height 22
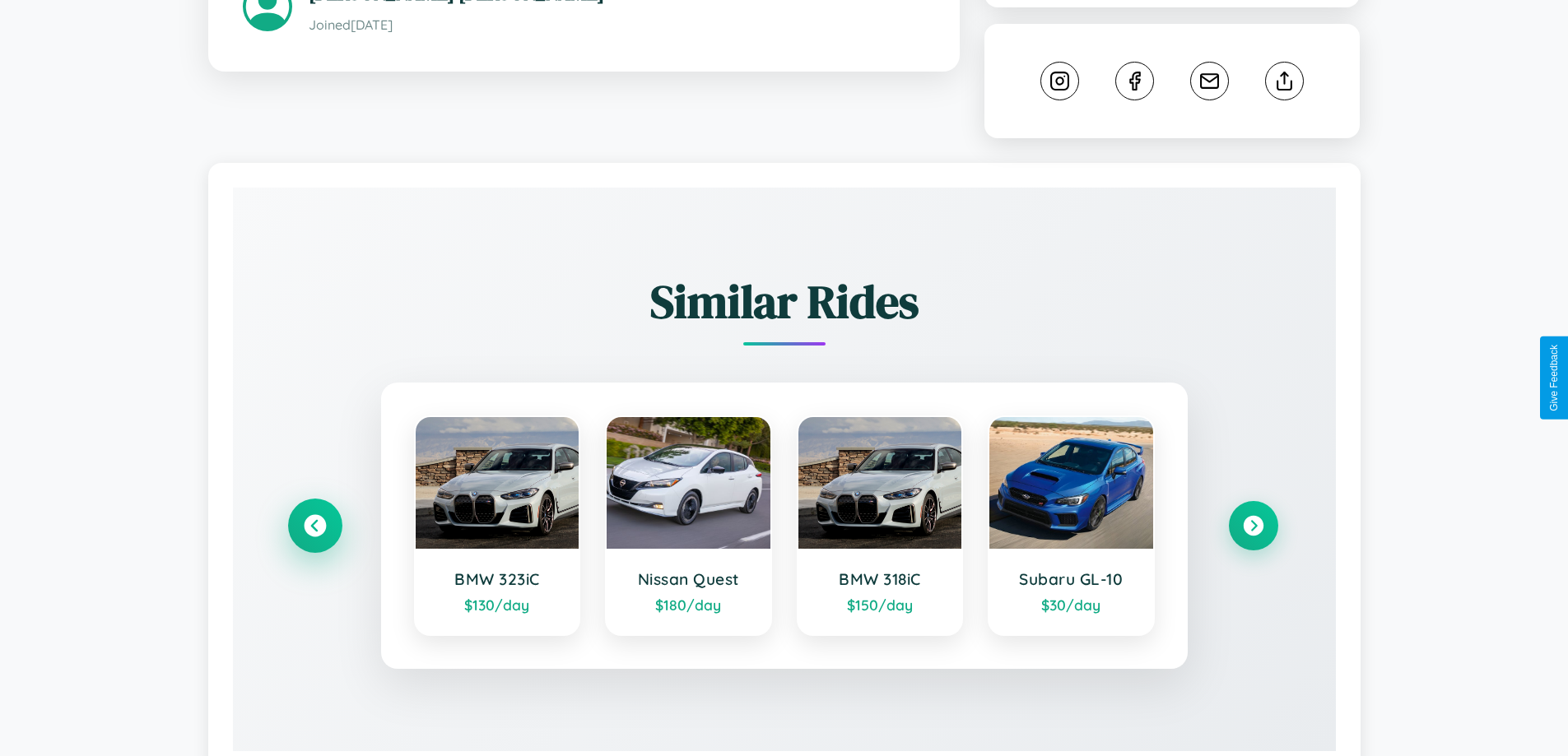
scroll to position [478, 0]
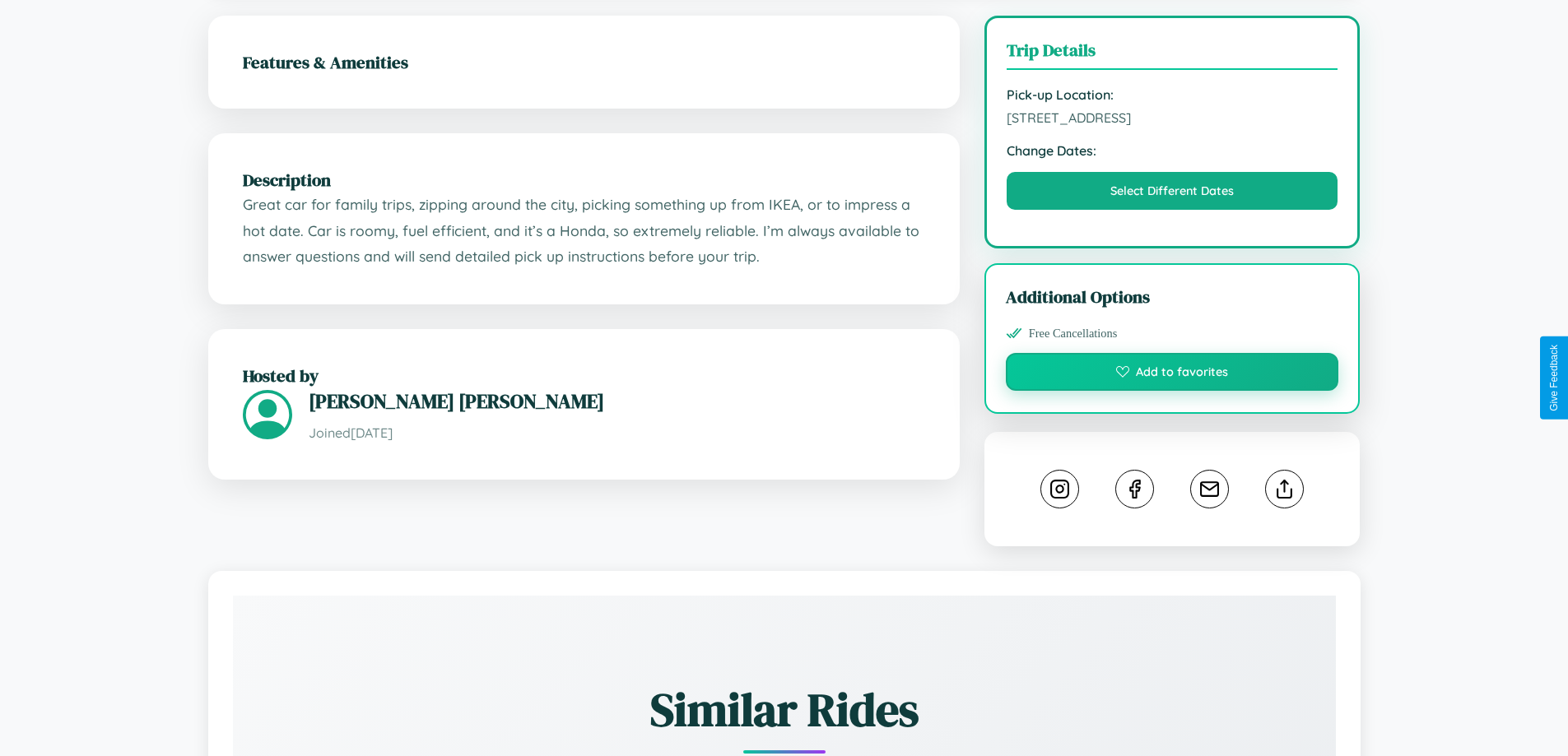
click at [1172, 375] on button "Add to favorites" at bounding box center [1172, 371] width 333 height 37
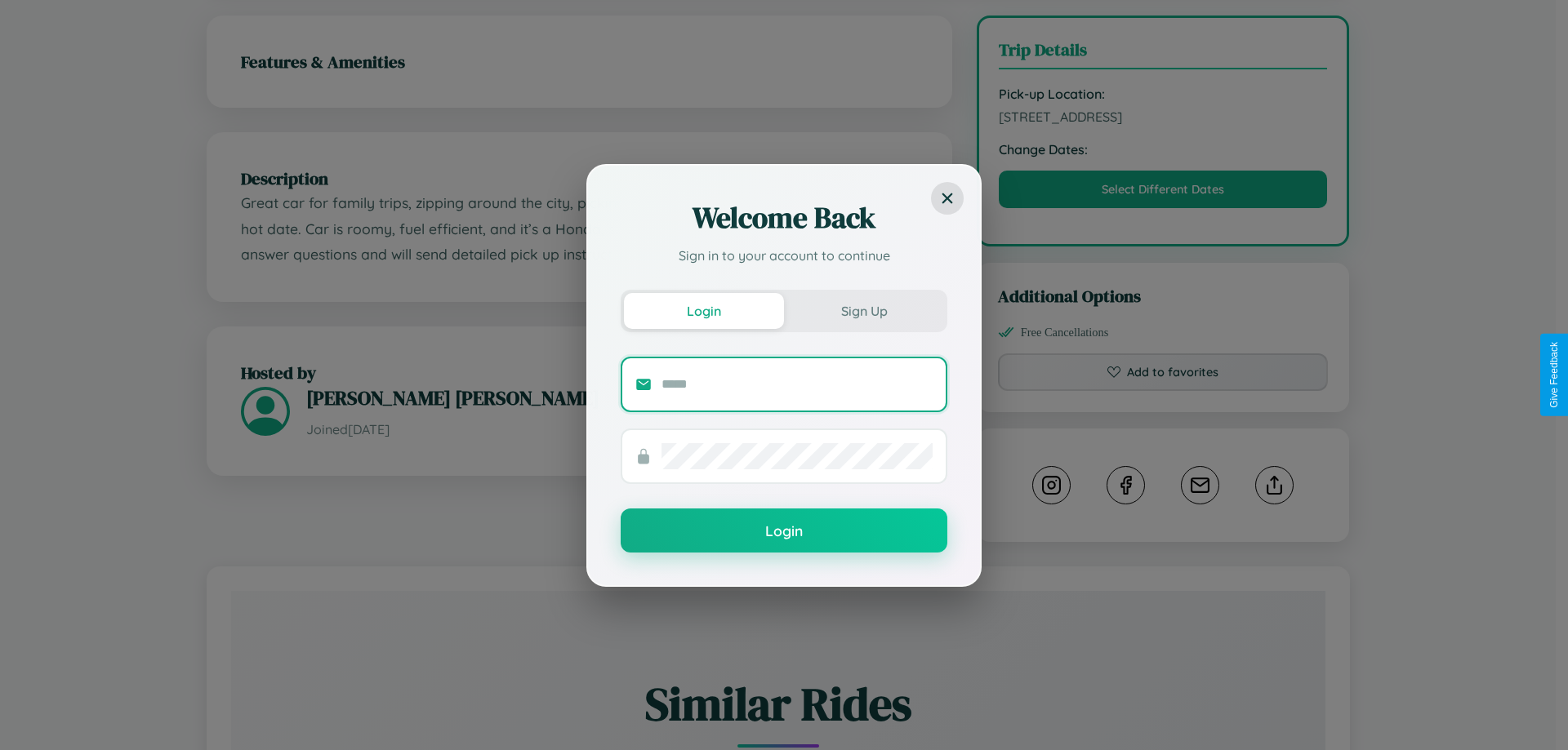
click at [797, 384] on input "text" at bounding box center [797, 384] width 271 height 26
type input "**********"
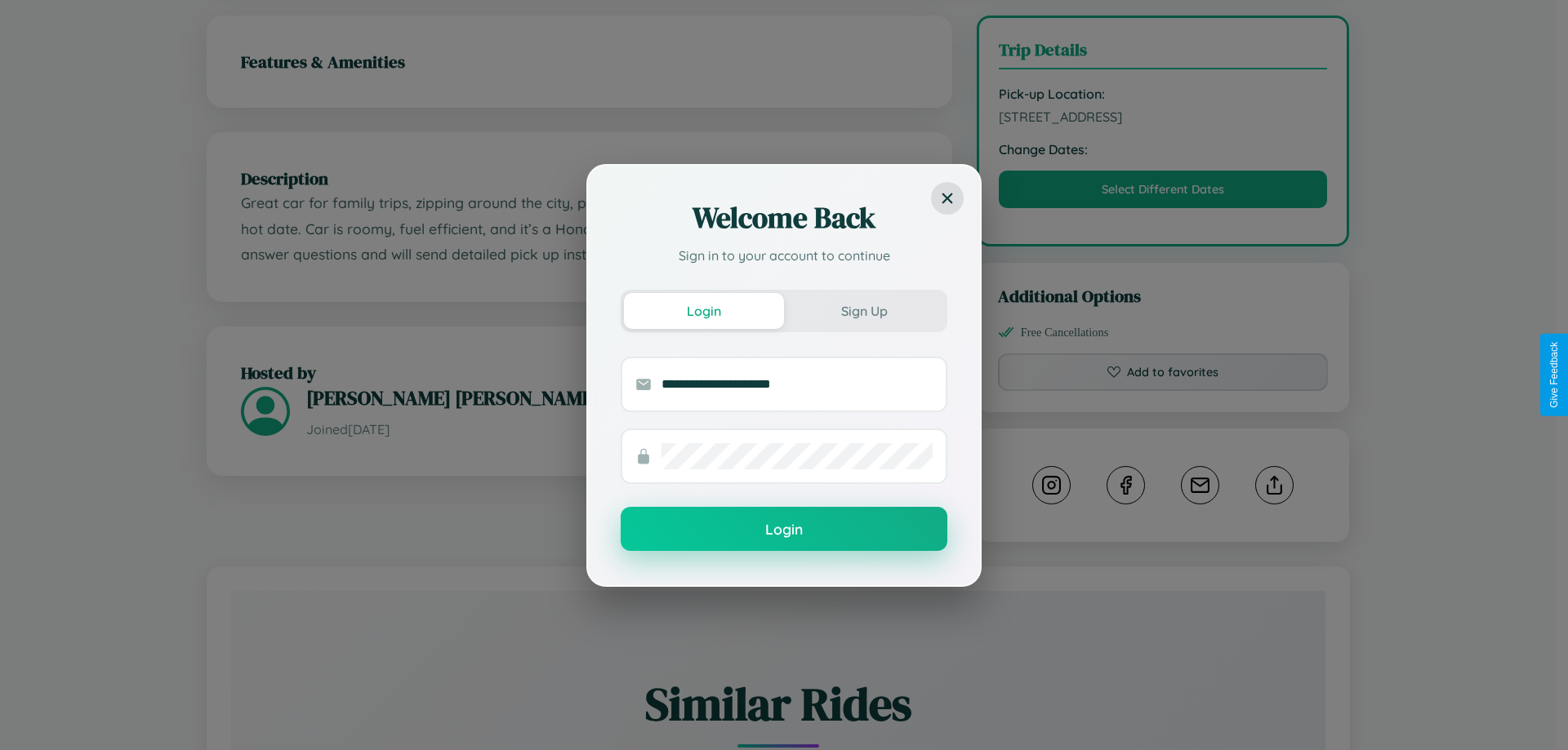
click at [784, 530] on button "Login" at bounding box center [784, 529] width 327 height 44
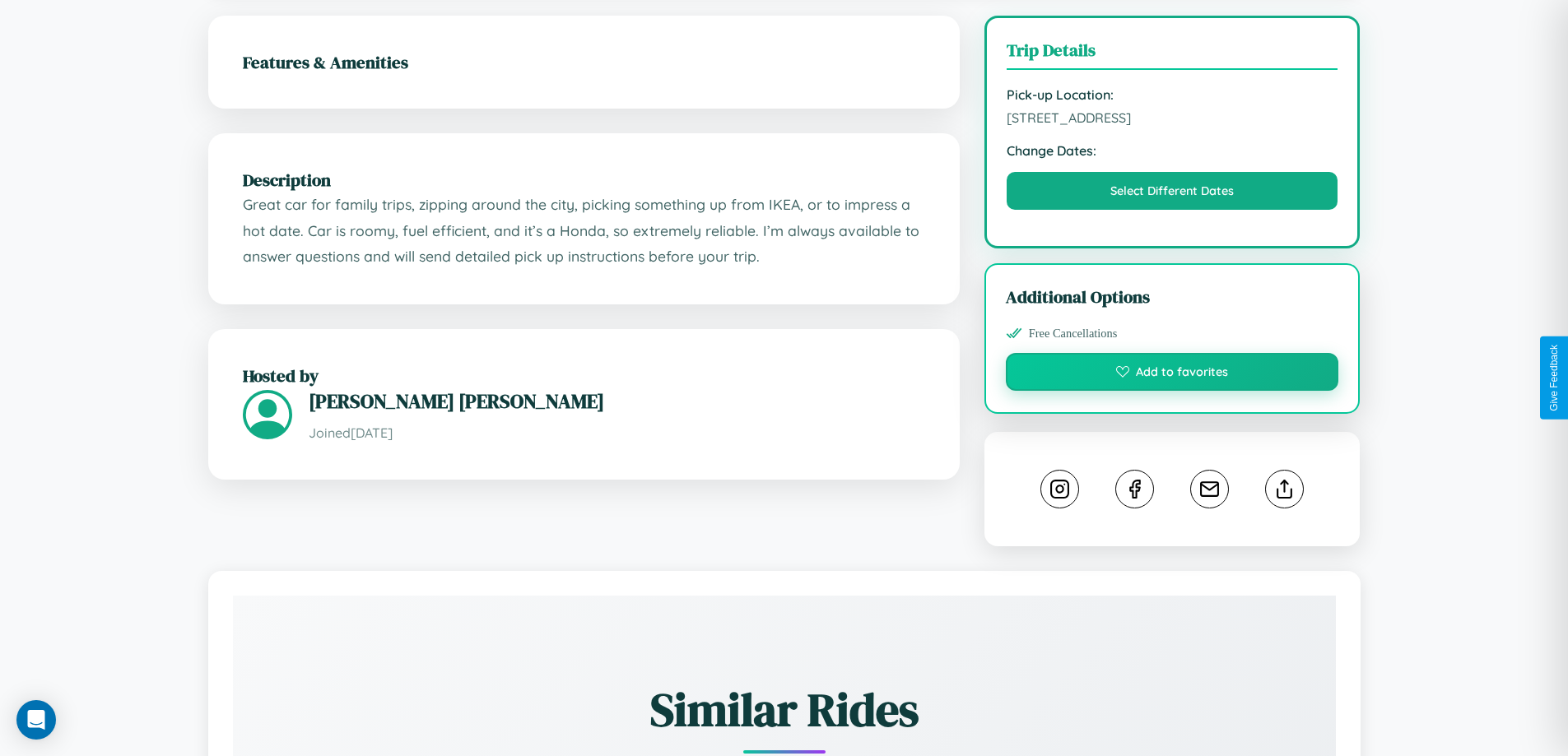
click at [1172, 375] on button "Add to favorites" at bounding box center [1172, 371] width 333 height 37
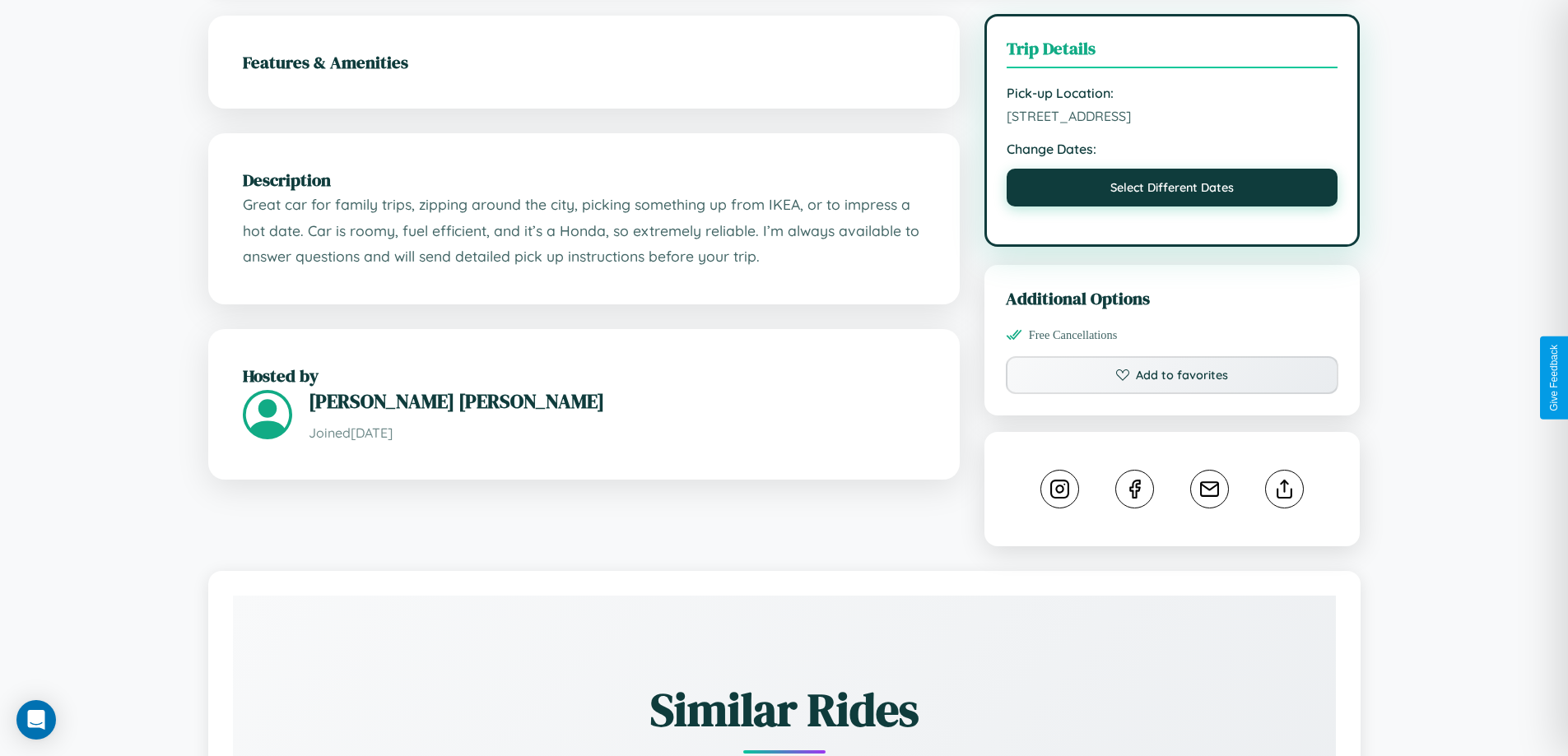
click at [1172, 190] on button "Select Different Dates" at bounding box center [1172, 187] width 331 height 37
select select "*"
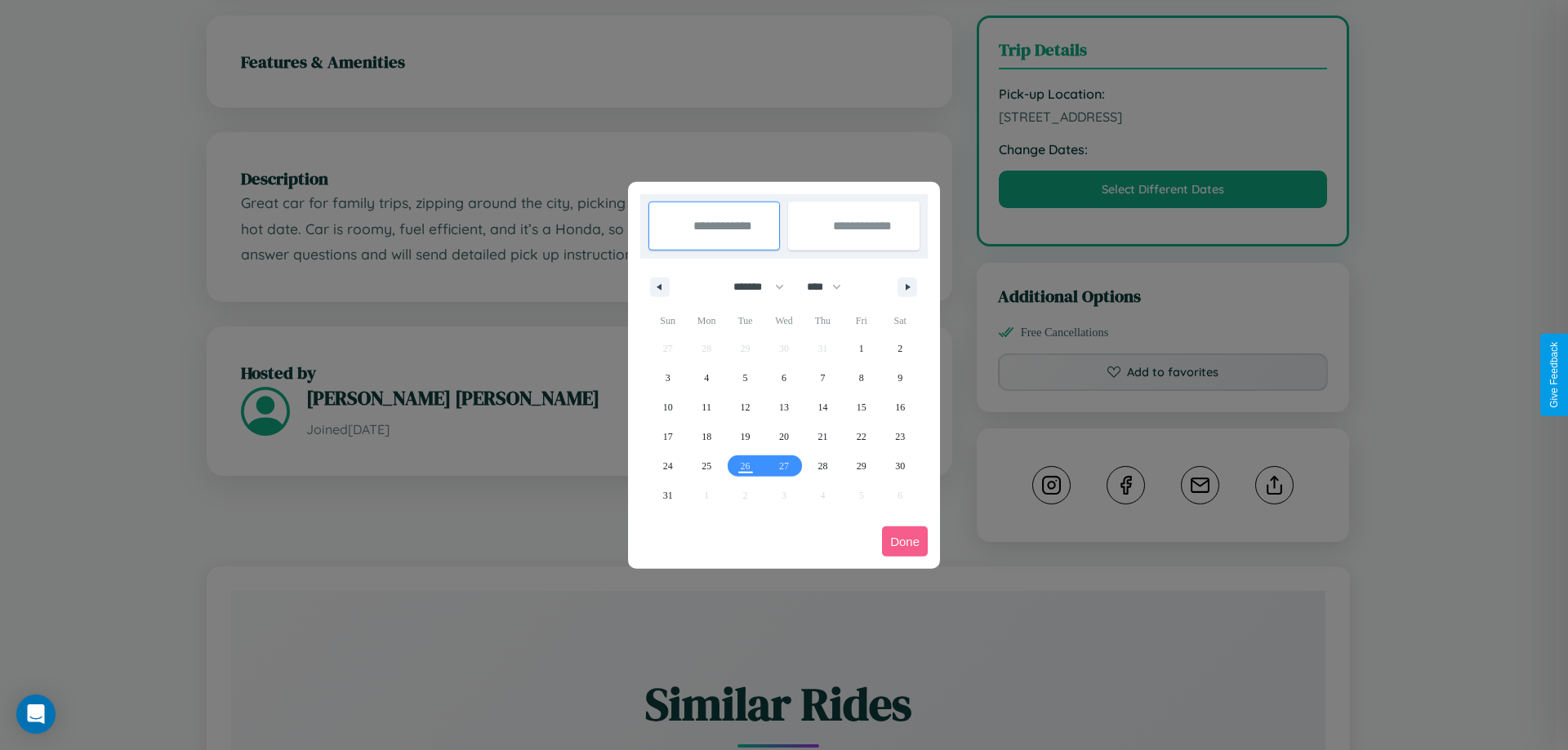
drag, startPoint x: 751, startPoint y: 287, endPoint x: 784, endPoint y: 327, distance: 51.9
click at [751, 287] on select "******* ******** ***** ***** *** **** **** ****** ********* ******* ******** **…" at bounding box center [755, 287] width 70 height 27
drag, startPoint x: 831, startPoint y: 287, endPoint x: 784, endPoint y: 327, distance: 61.7
click at [831, 287] on select "**** **** **** **** **** **** **** **** **** **** **** **** **** **** **** ****…" at bounding box center [823, 287] width 49 height 27
select select "****"
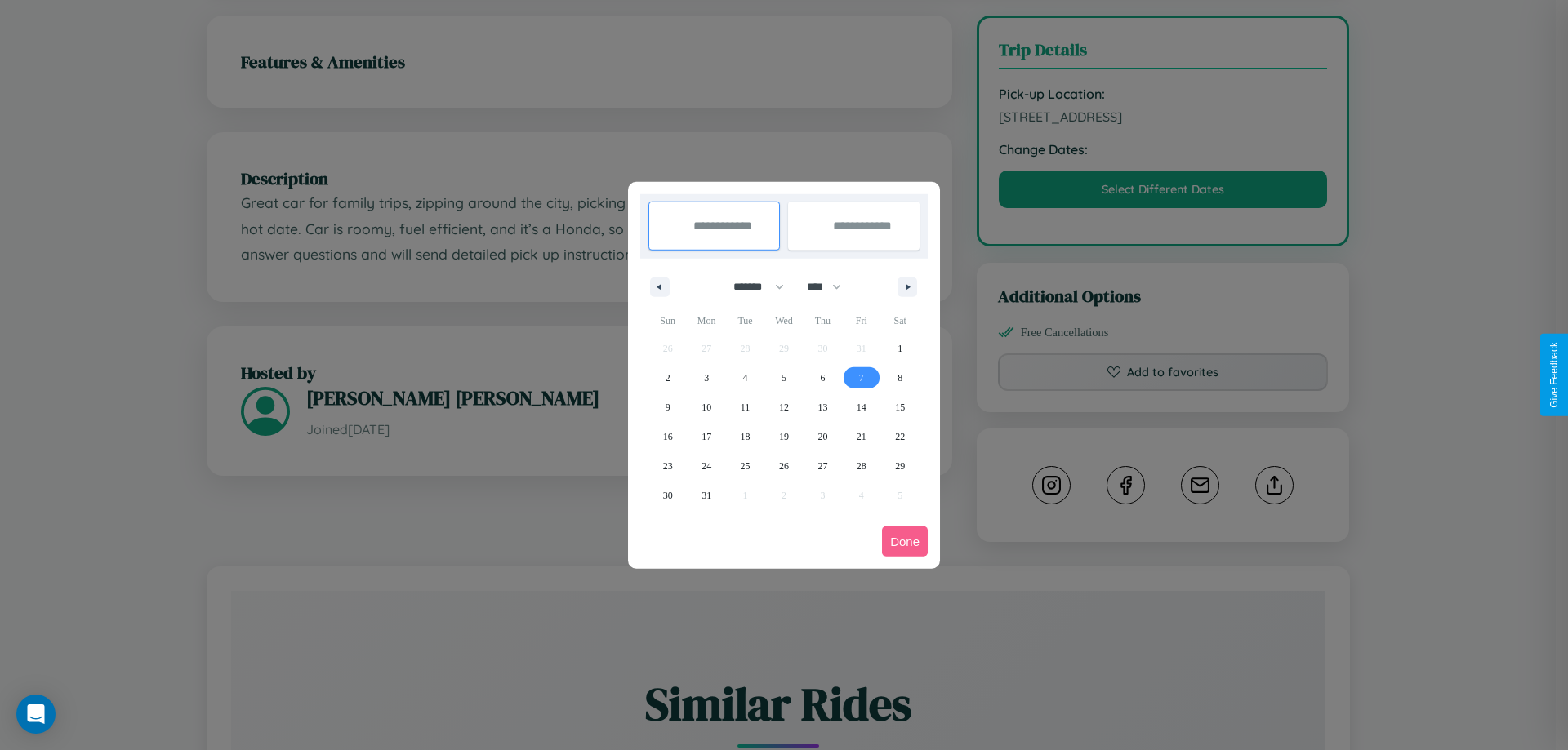
click at [861, 377] on span "7" at bounding box center [861, 377] width 5 height 30
type input "**********"
click at [783, 407] on span "12" at bounding box center [784, 407] width 10 height 30
type input "**********"
click at [905, 541] on button "Done" at bounding box center [905, 541] width 46 height 30
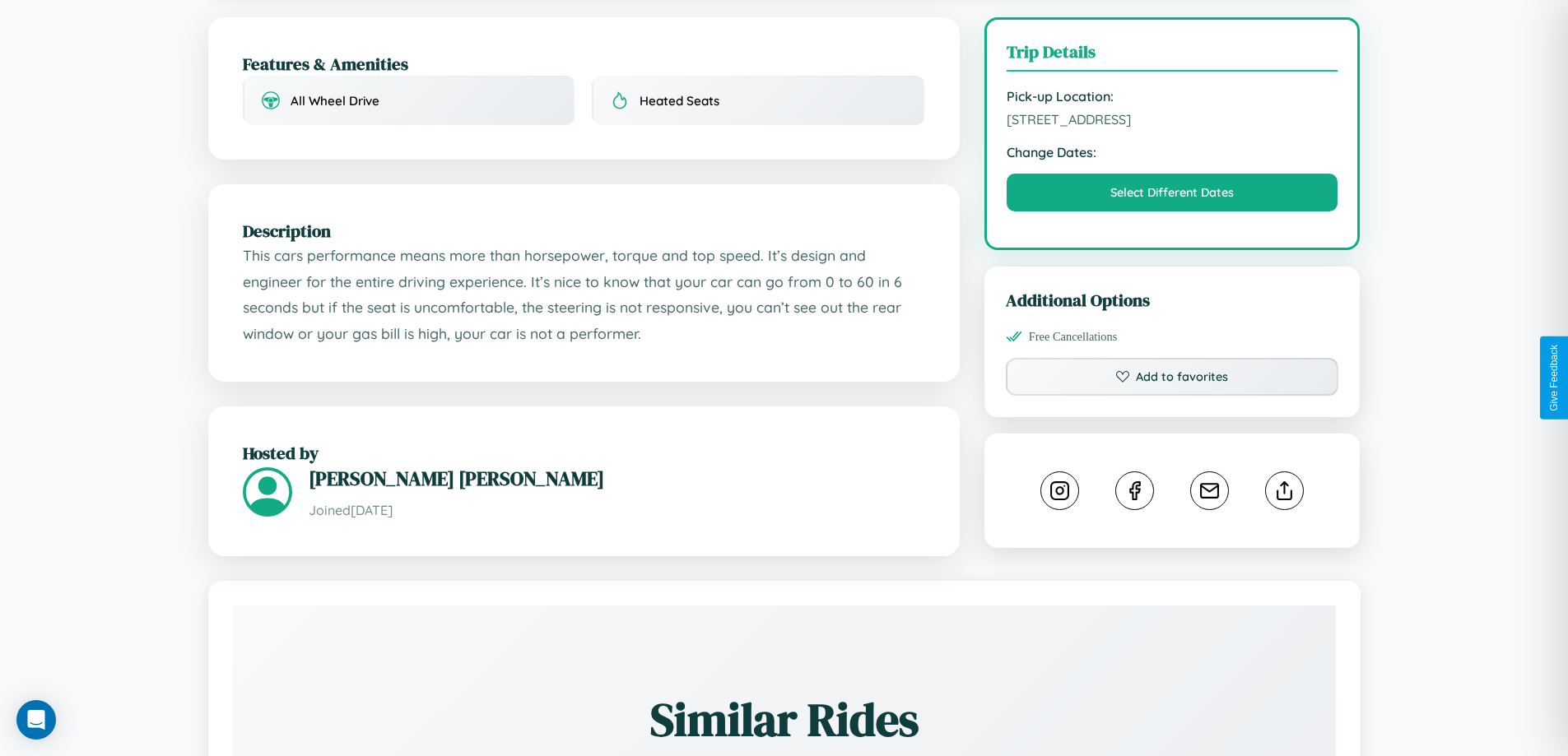
scroll to position [427, 0]
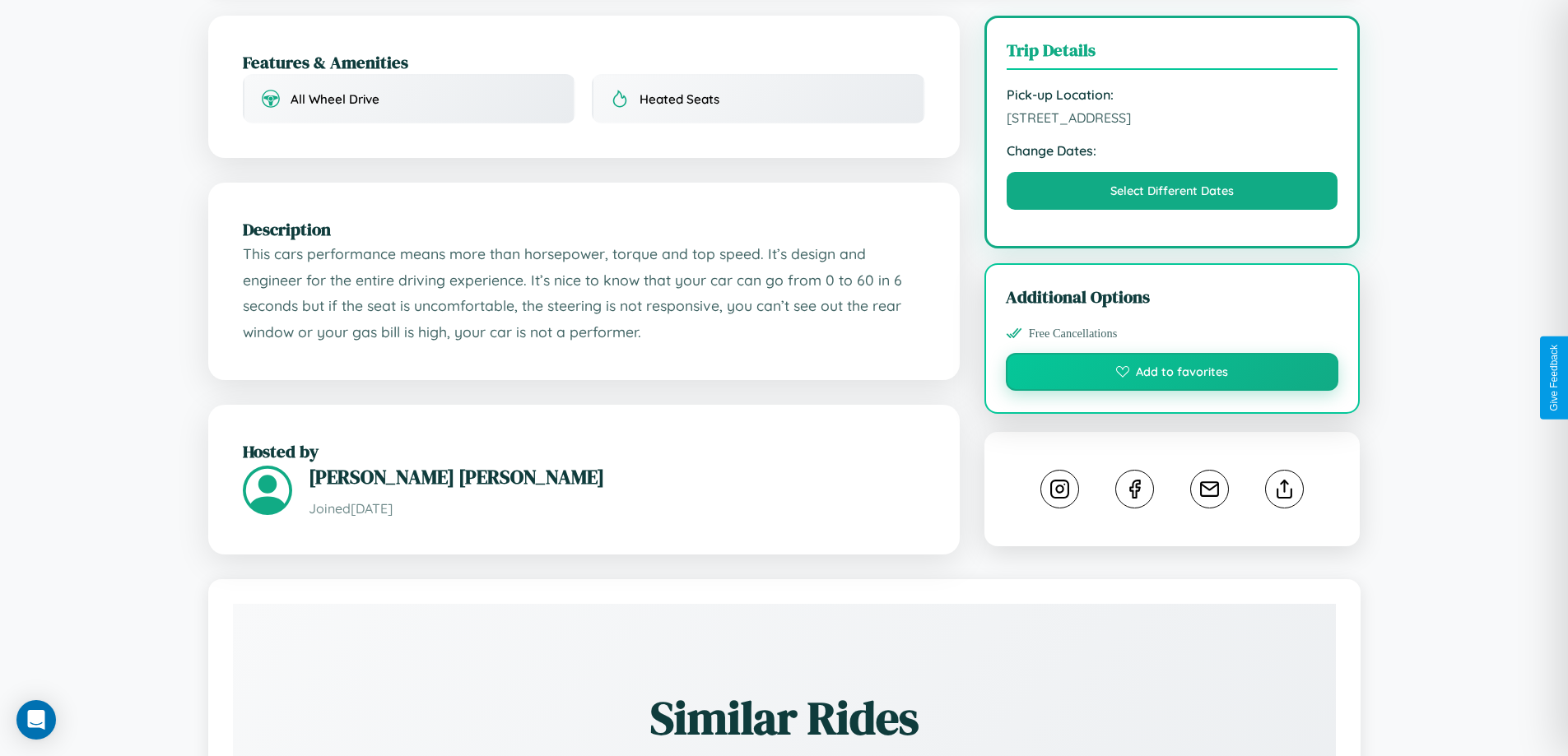
click at [1172, 375] on button "Add to favorites" at bounding box center [1172, 371] width 333 height 37
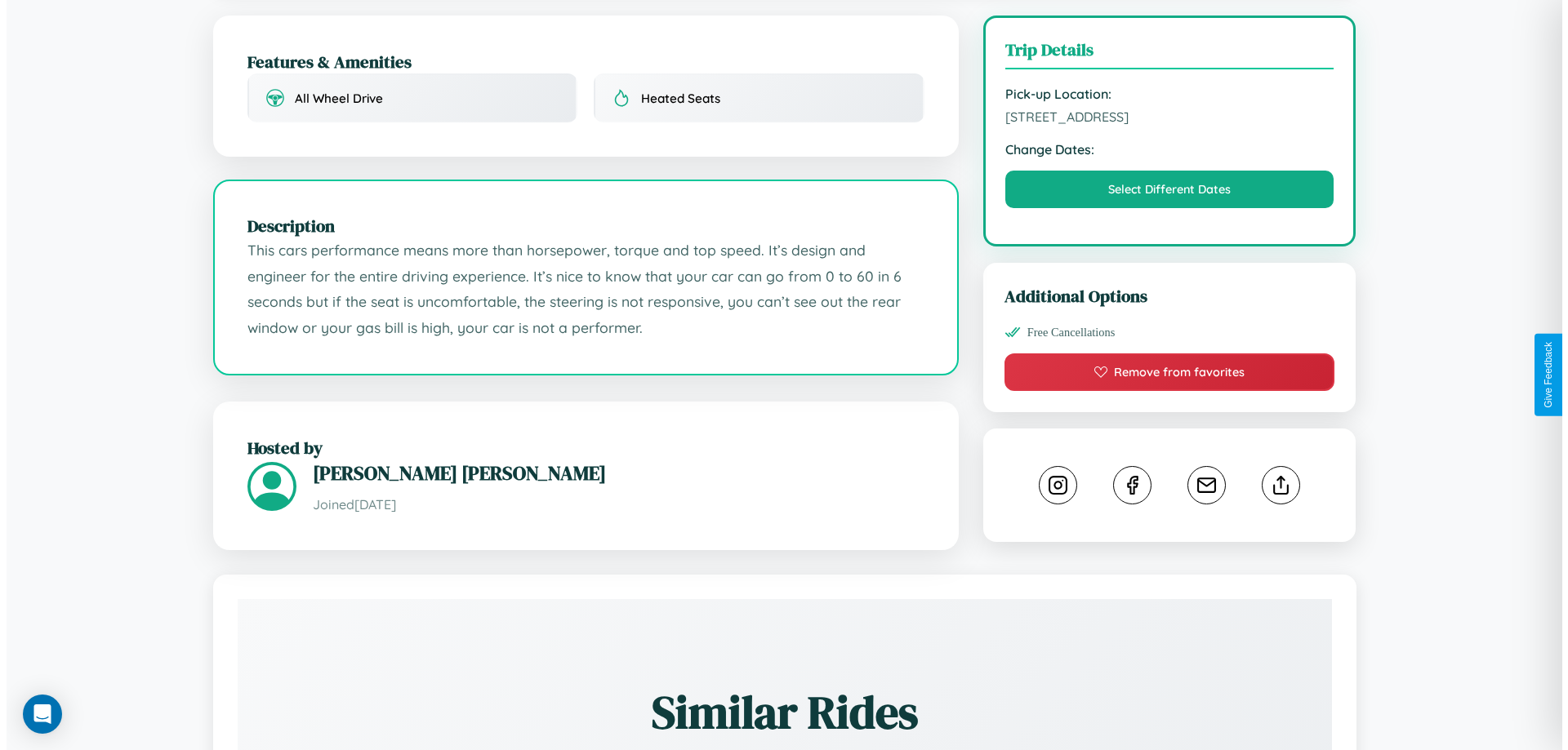
scroll to position [0, 0]
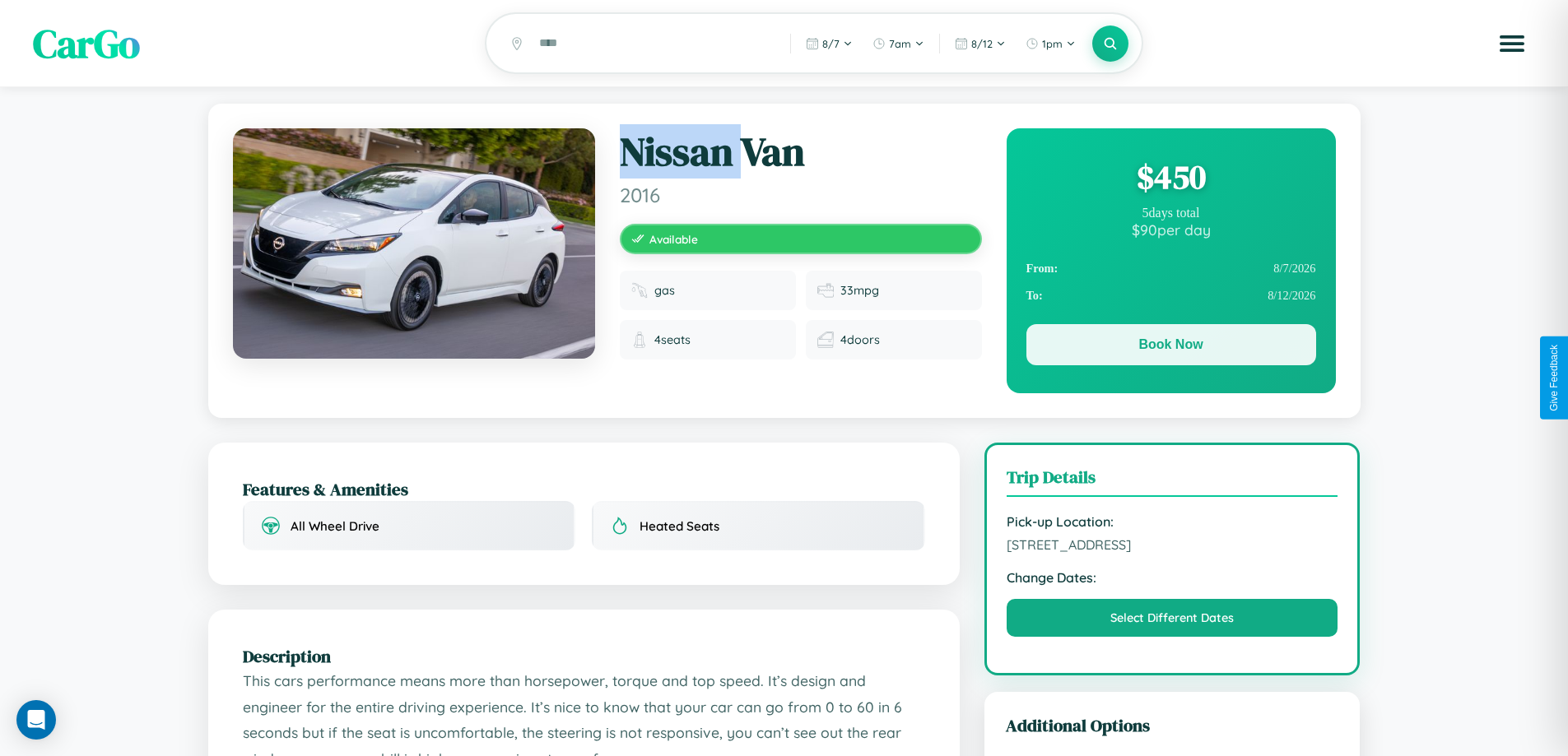
click at [1170, 347] on button "Book Now" at bounding box center [1171, 344] width 290 height 41
